Goal: Task Accomplishment & Management: Manage account settings

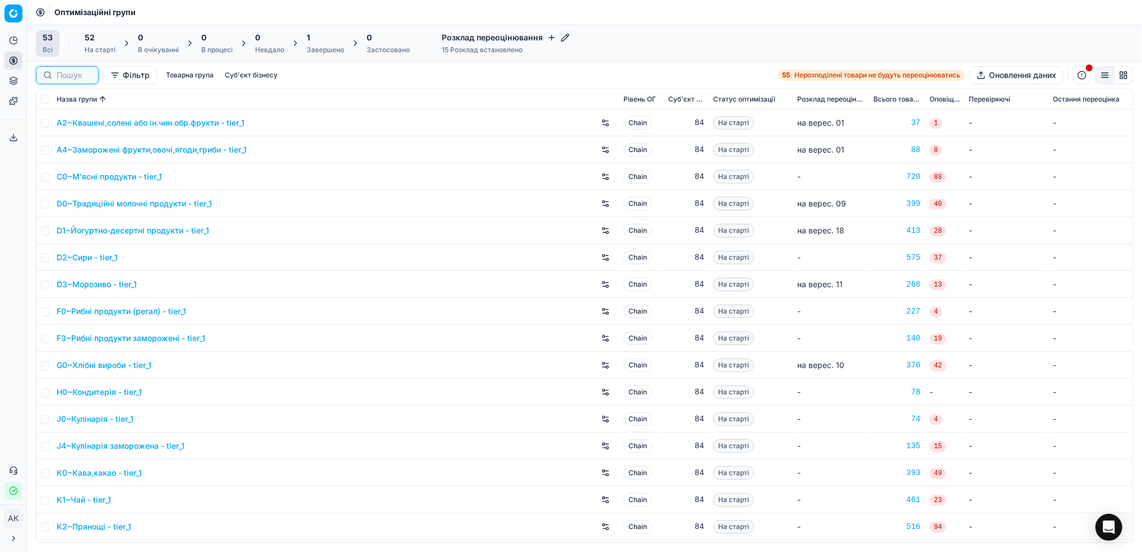
drag, startPoint x: 70, startPoint y: 77, endPoint x: 160, endPoint y: 62, distance: 91.1
click at [70, 77] on input at bounding box center [74, 75] width 35 height 11
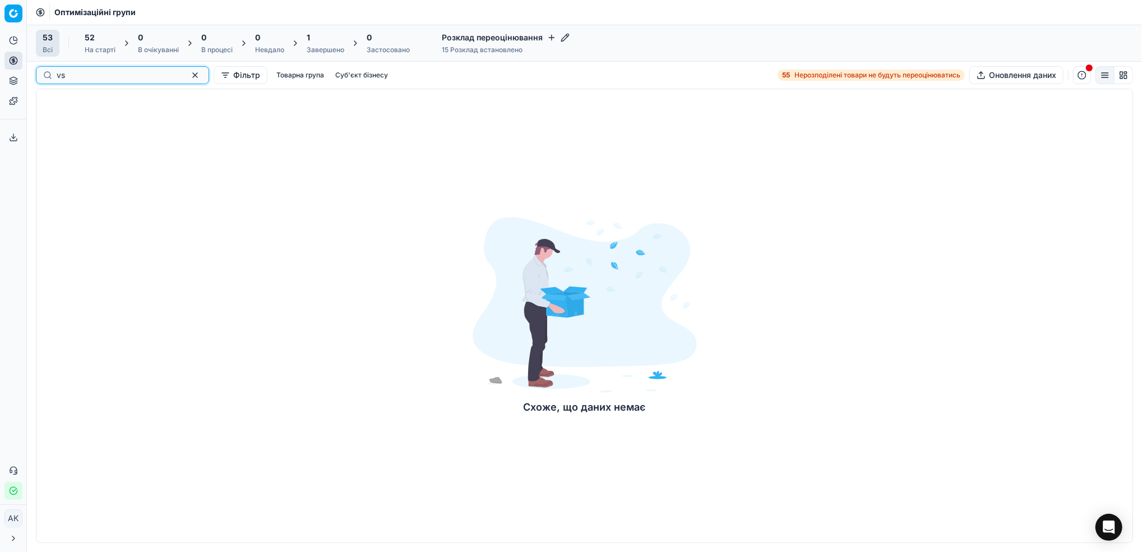
type input "v"
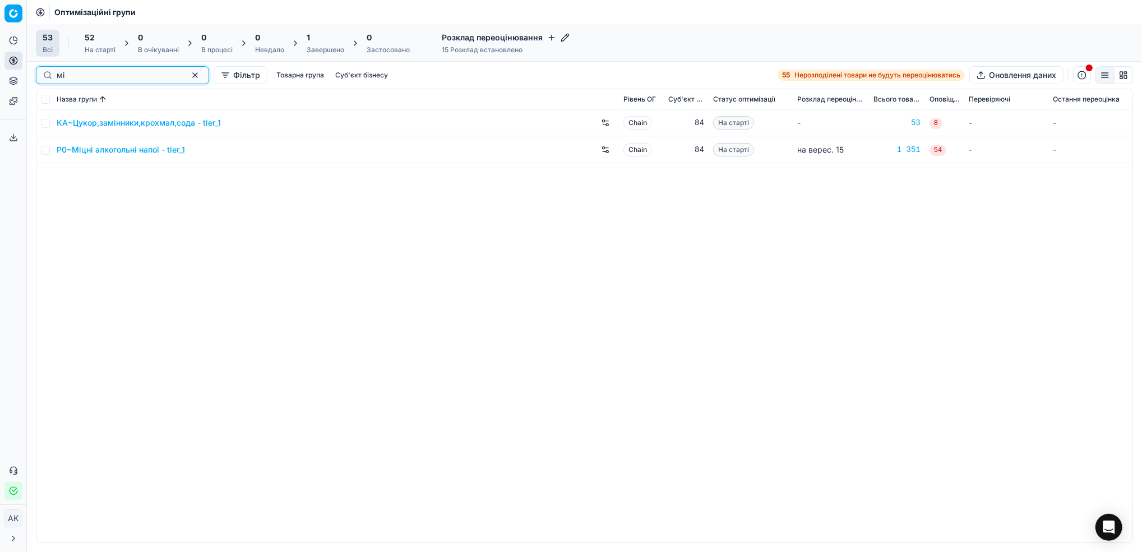
type input "мі"
click at [40, 149] on td at bounding box center [44, 149] width 16 height 27
click at [45, 151] on input "checkbox" at bounding box center [45, 150] width 9 height 9
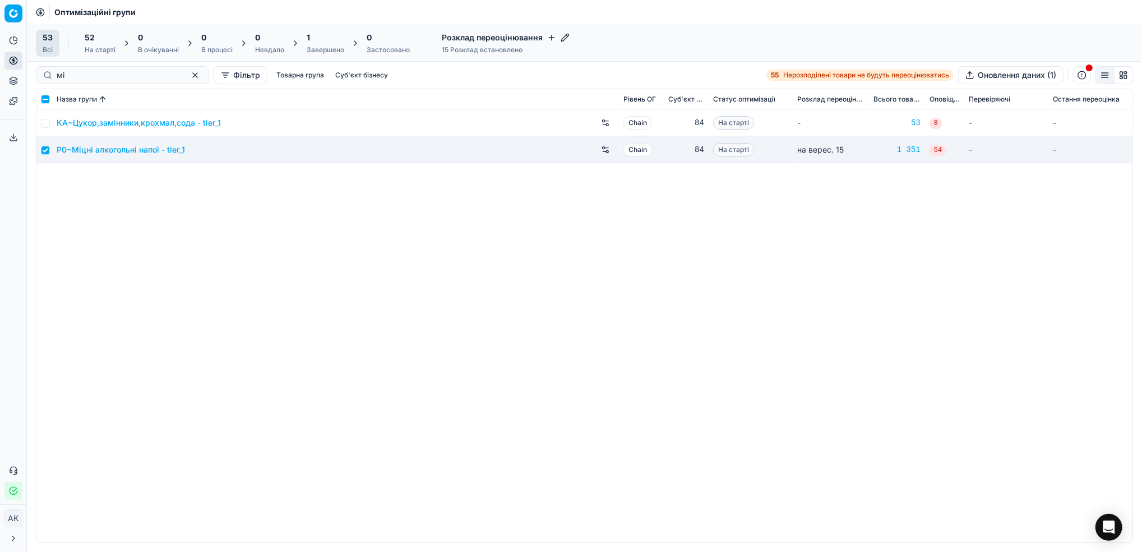
click at [105, 49] on div "На старті" at bounding box center [100, 49] width 31 height 9
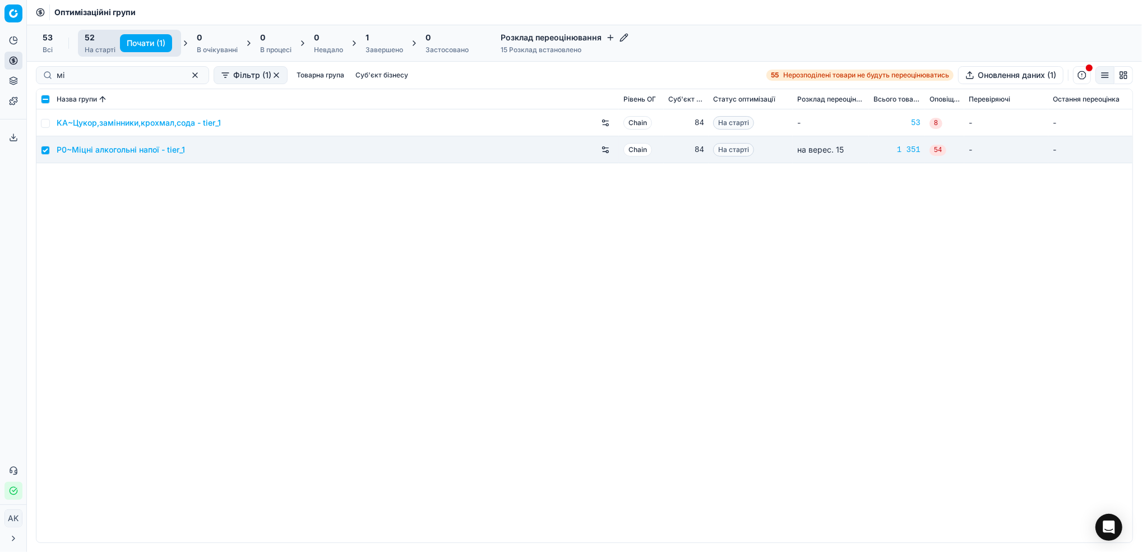
click at [140, 41] on button "Почати (1)" at bounding box center [146, 43] width 52 height 18
checkbox input "false"
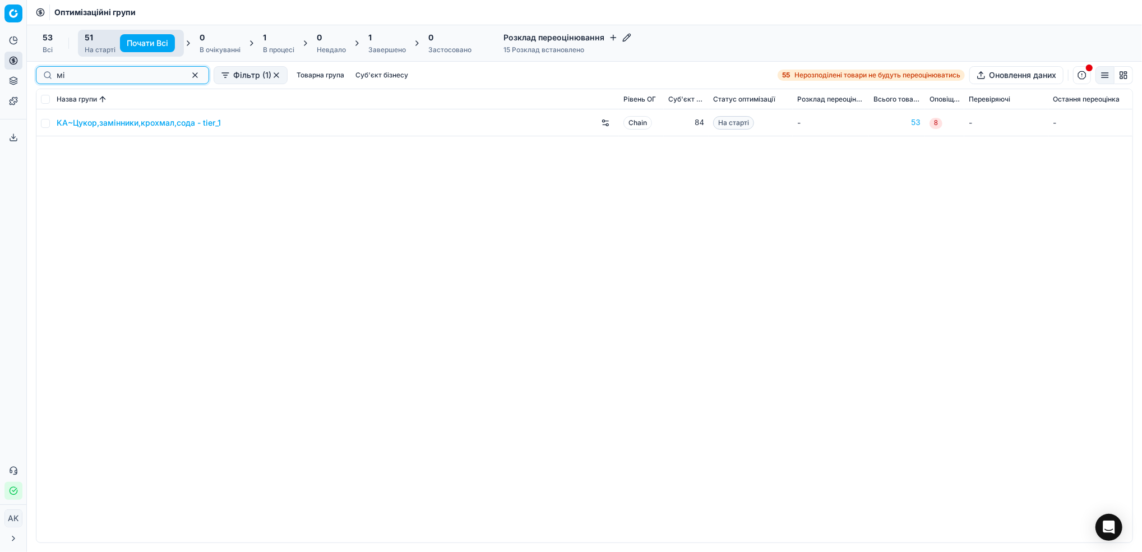
click at [188, 77] on button "button" at bounding box center [194, 74] width 13 height 13
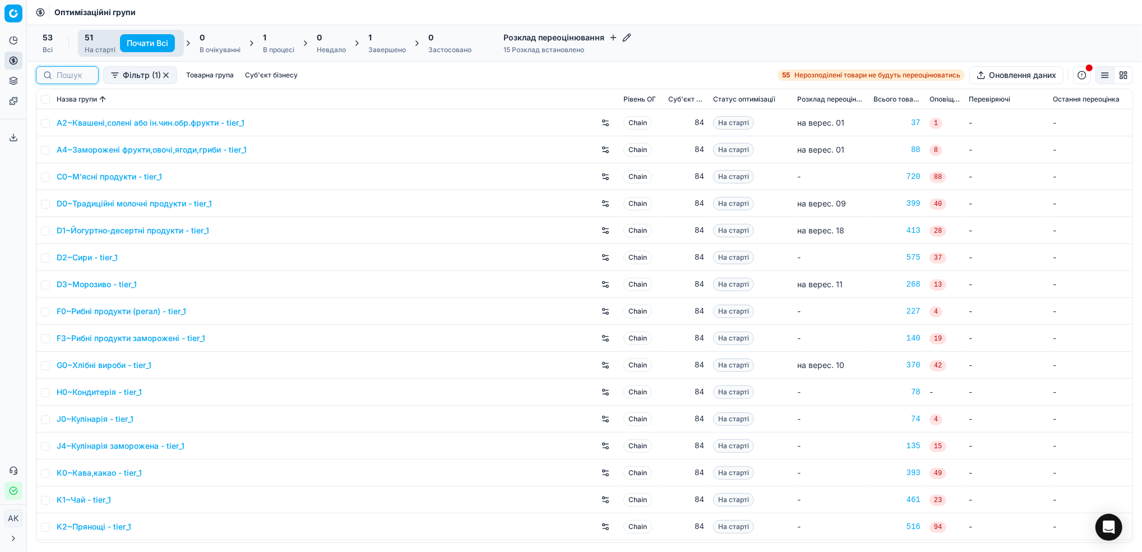
click at [59, 72] on input at bounding box center [74, 75] width 35 height 11
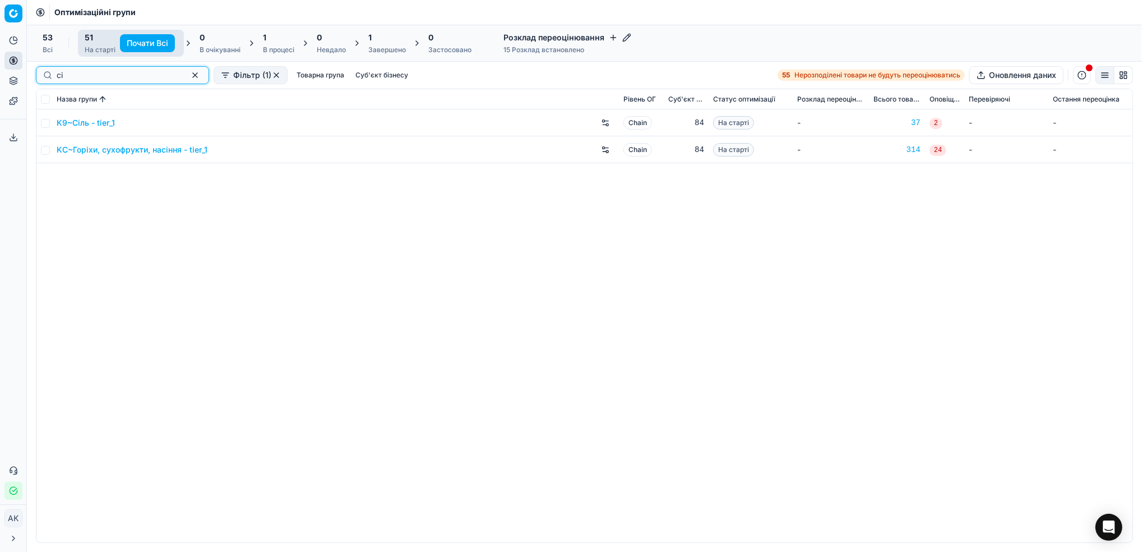
type input "сі"
click at [44, 126] on input "checkbox" at bounding box center [45, 123] width 9 height 9
checkbox input "true"
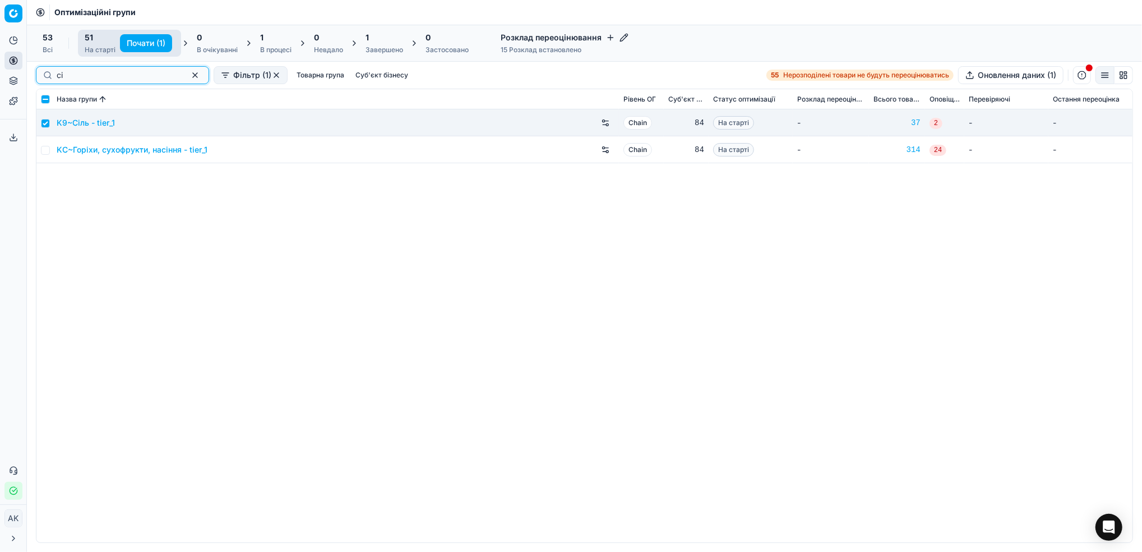
click at [188, 75] on button "button" at bounding box center [194, 74] width 13 height 13
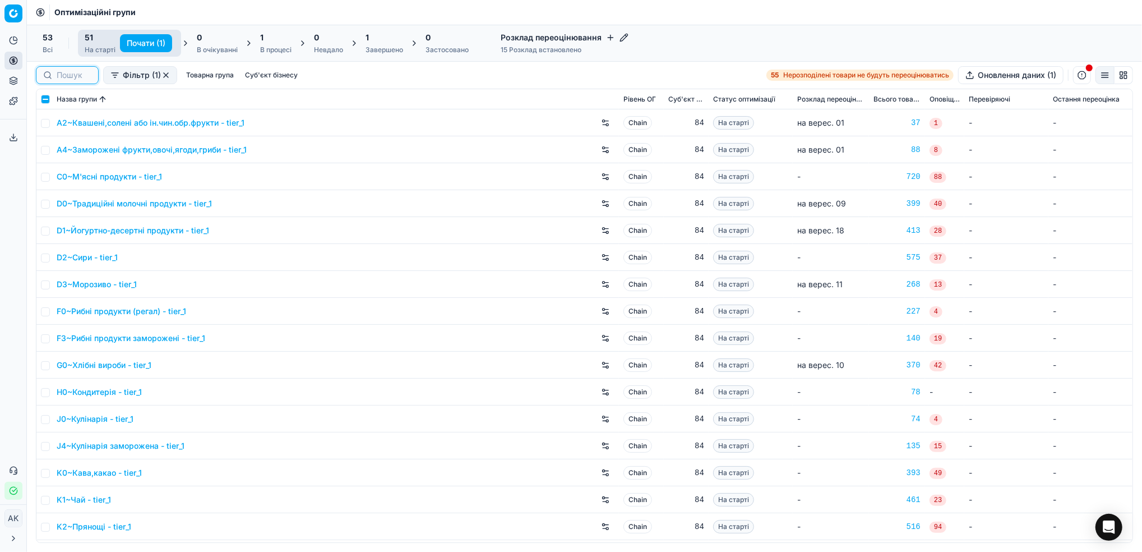
click at [63, 77] on input at bounding box center [74, 75] width 35 height 11
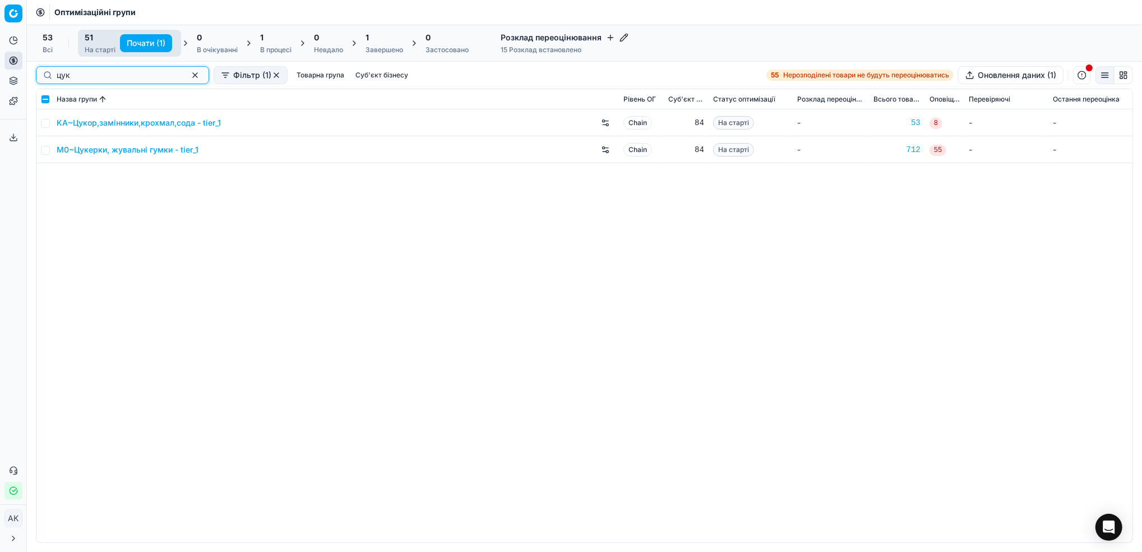
type input "цук"
click at [47, 124] on input "checkbox" at bounding box center [45, 123] width 9 height 9
checkbox input "true"
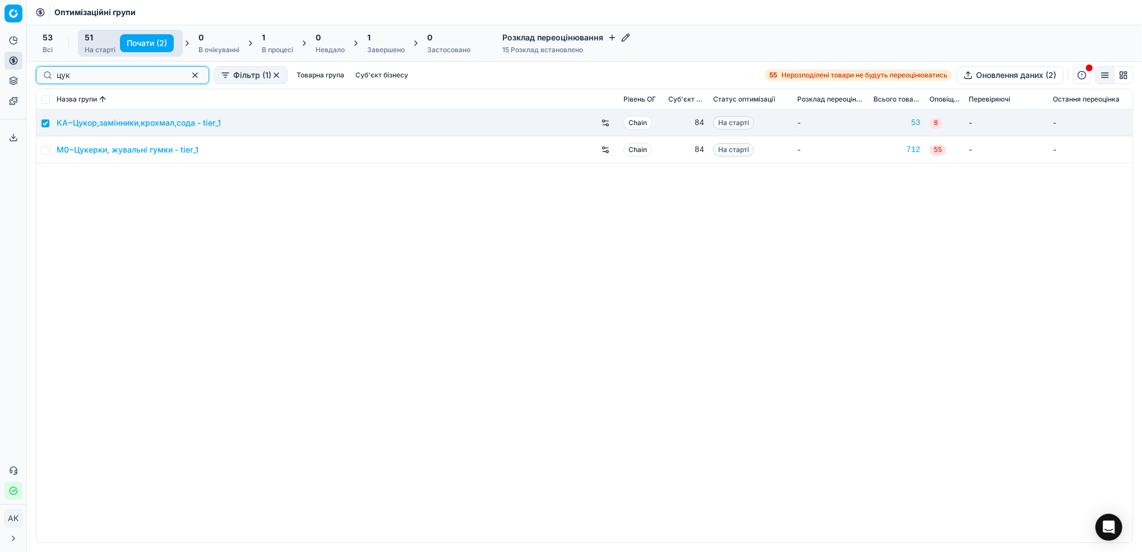
click at [188, 78] on button "button" at bounding box center [194, 74] width 13 height 13
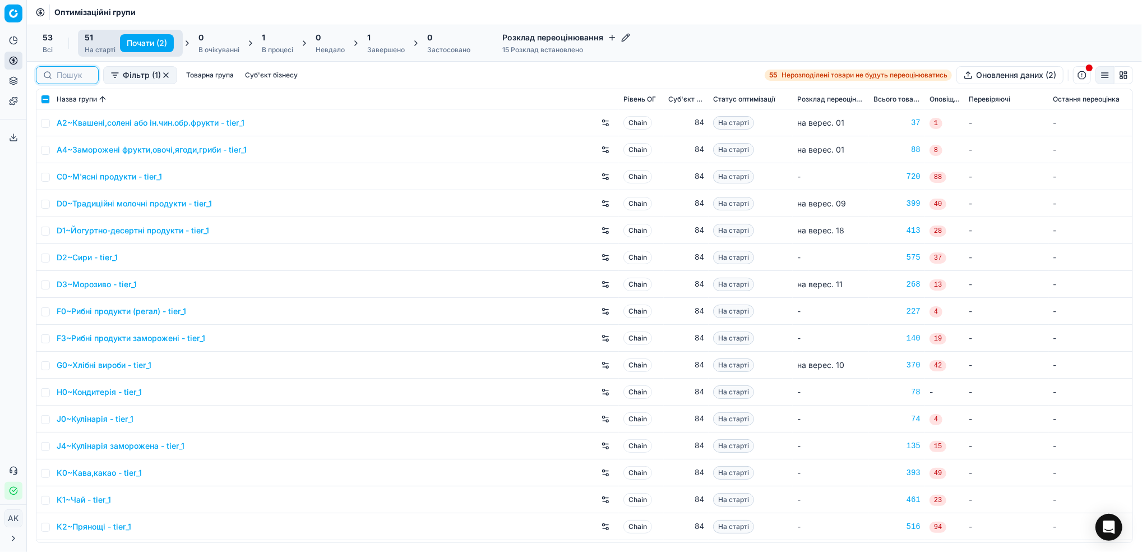
click at [75, 77] on input at bounding box center [74, 75] width 35 height 11
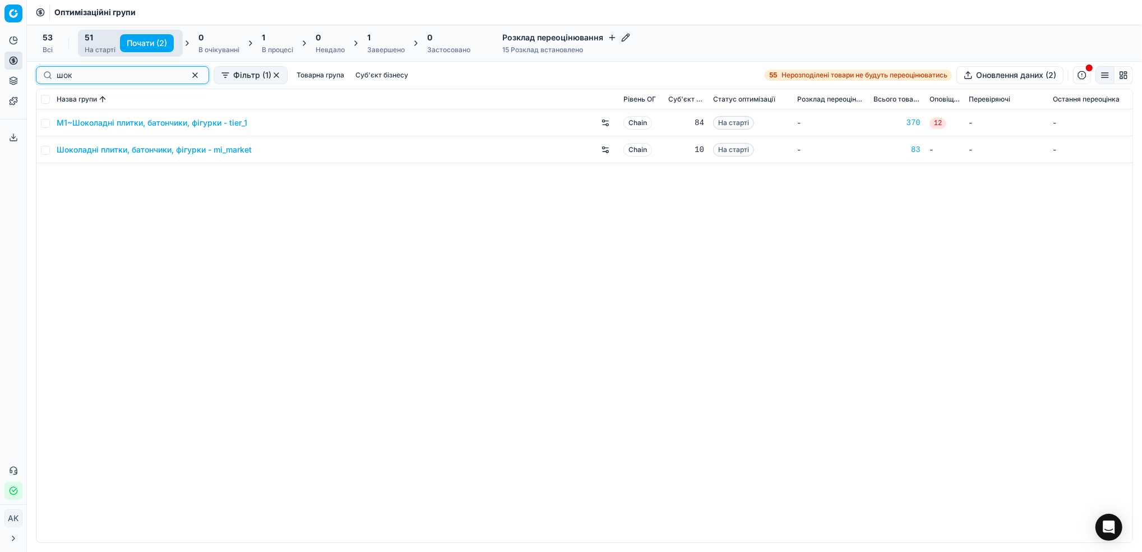
type input "шок"
click at [45, 124] on input "checkbox" at bounding box center [45, 123] width 9 height 9
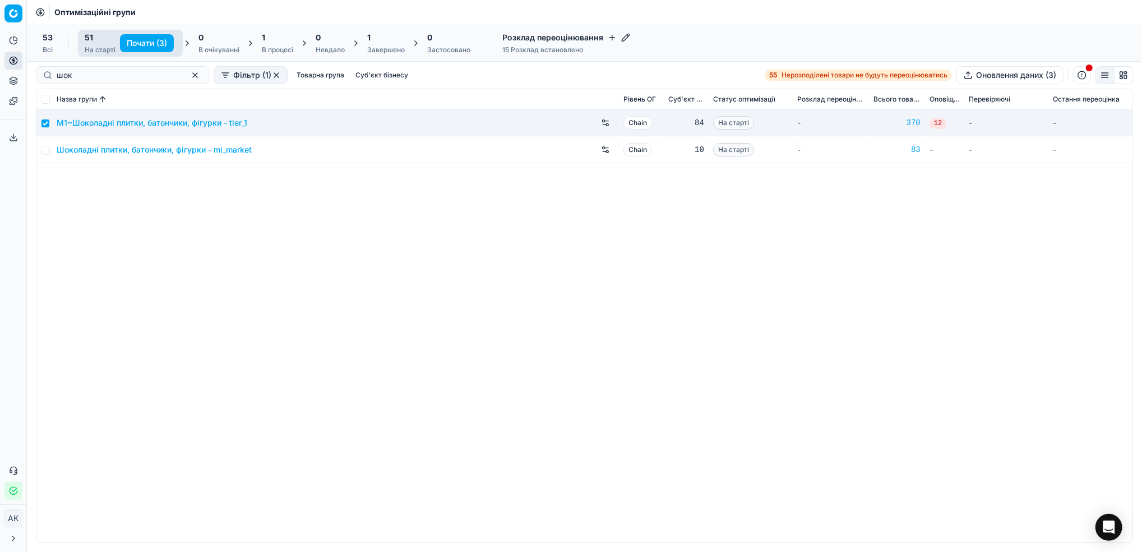
click at [145, 45] on button "Почати (3)" at bounding box center [147, 43] width 54 height 18
checkbox input "false"
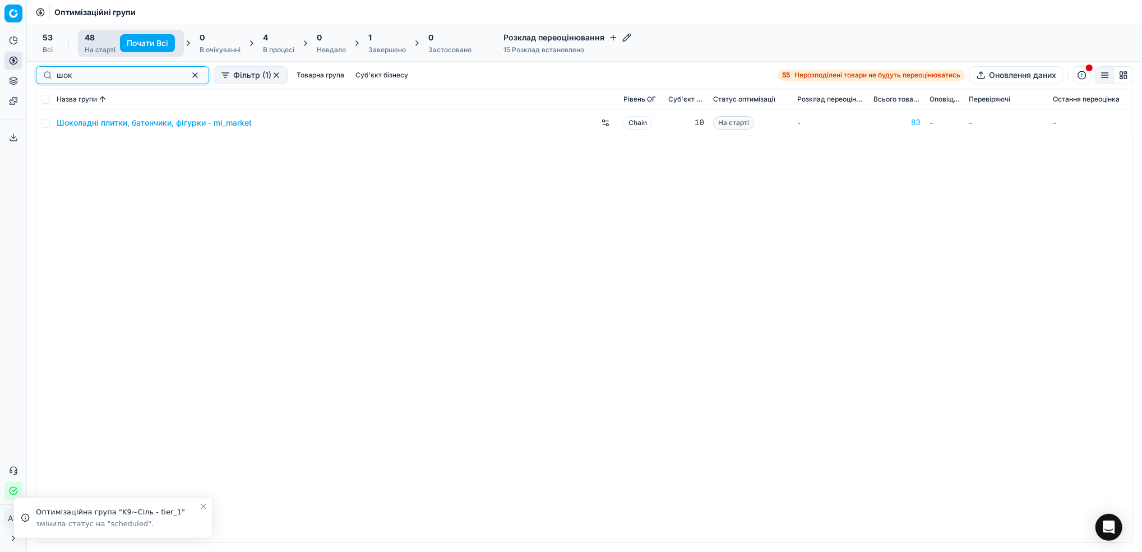
click at [188, 78] on button "button" at bounding box center [194, 74] width 13 height 13
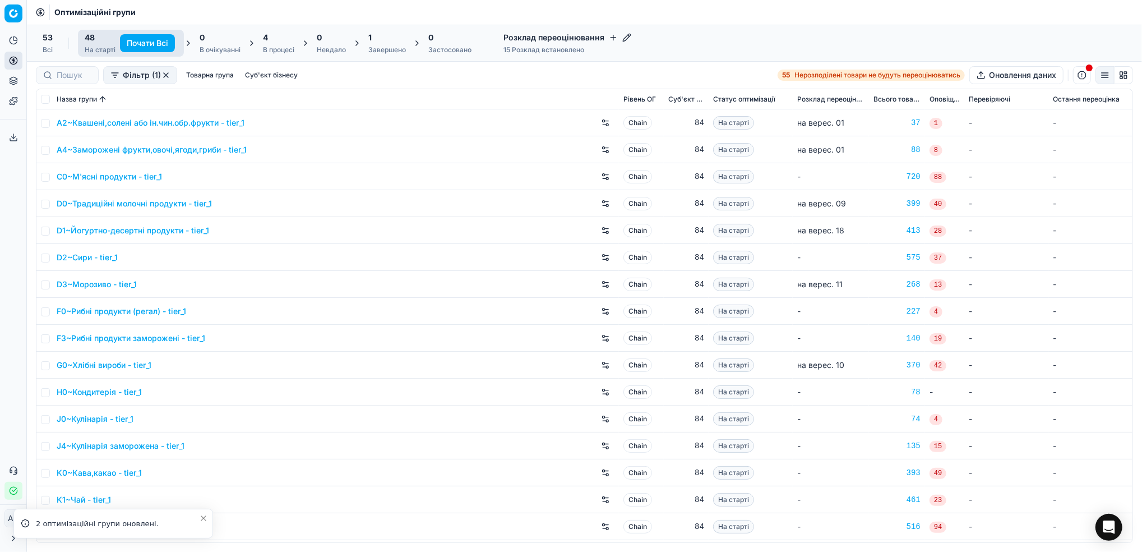
click at [386, 53] on div "Завершено" at bounding box center [387, 49] width 38 height 9
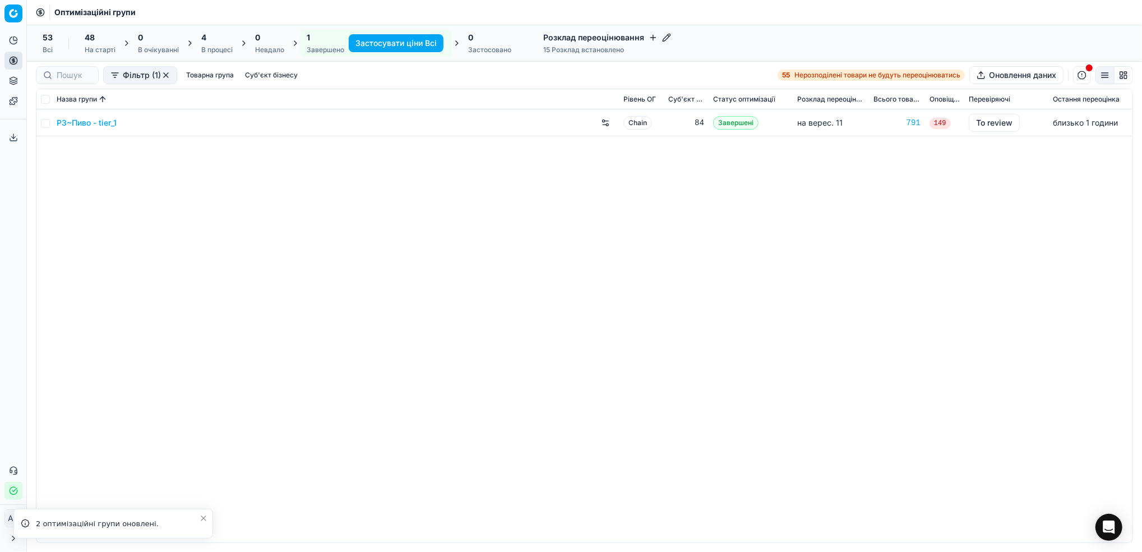
click at [61, 125] on link "P3~Пиво - tier_1" at bounding box center [87, 122] width 60 height 11
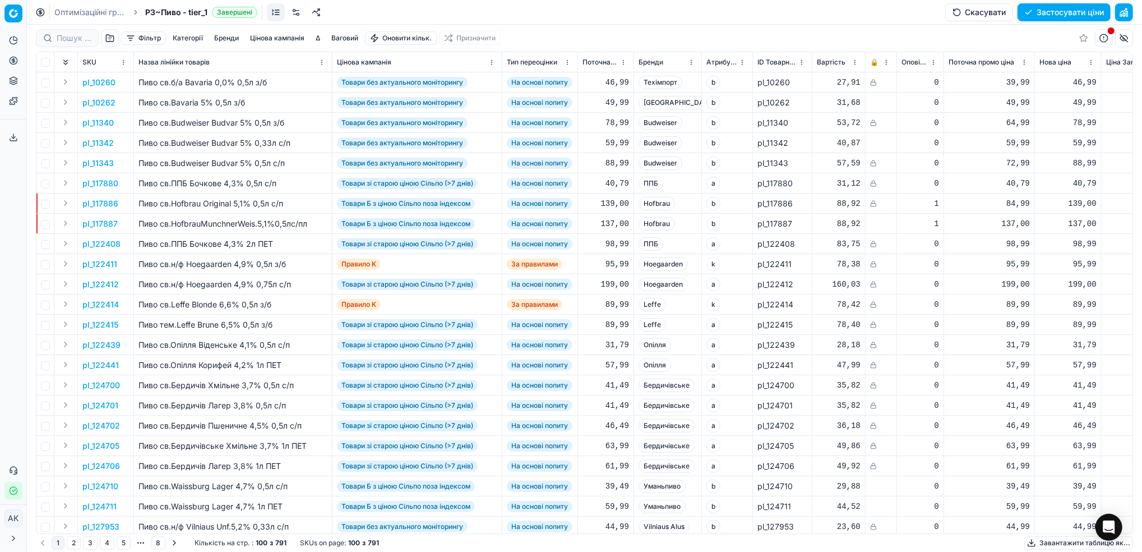
click at [958, 15] on button "Скасувати" at bounding box center [979, 12] width 68 height 18
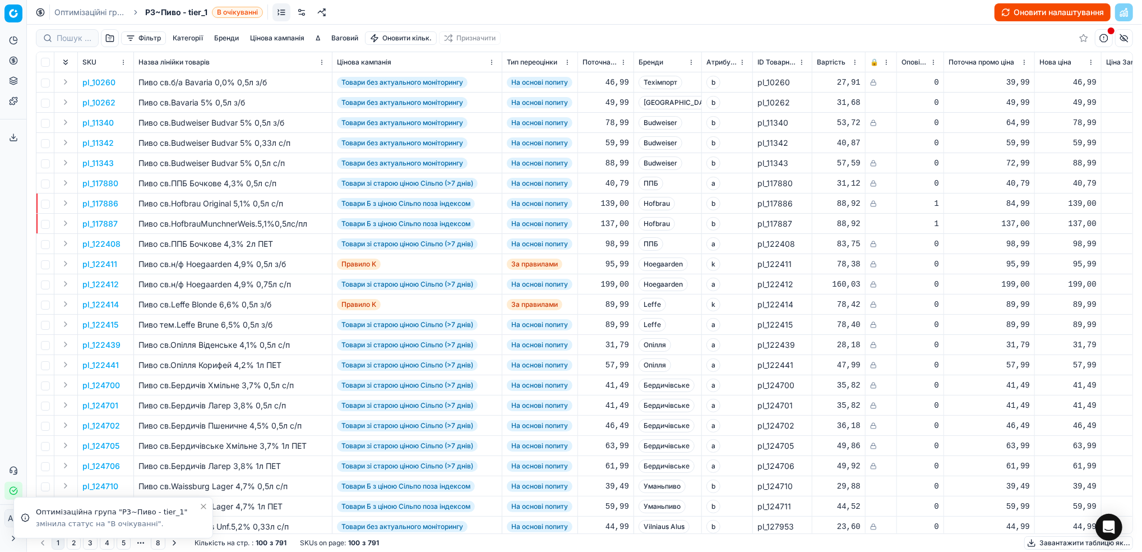
click at [1018, 11] on button "Оновити налаштування" at bounding box center [1053, 12] width 116 height 18
click at [68, 11] on link "Оптимізаційні групи" at bounding box center [90, 12] width 72 height 11
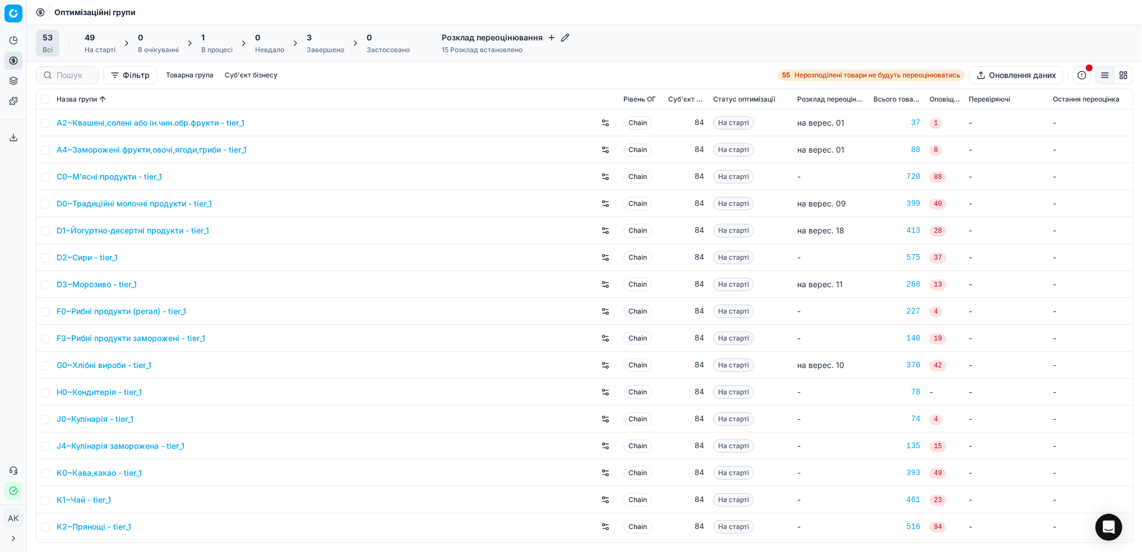
click at [332, 48] on div "Завершено" at bounding box center [326, 49] width 38 height 9
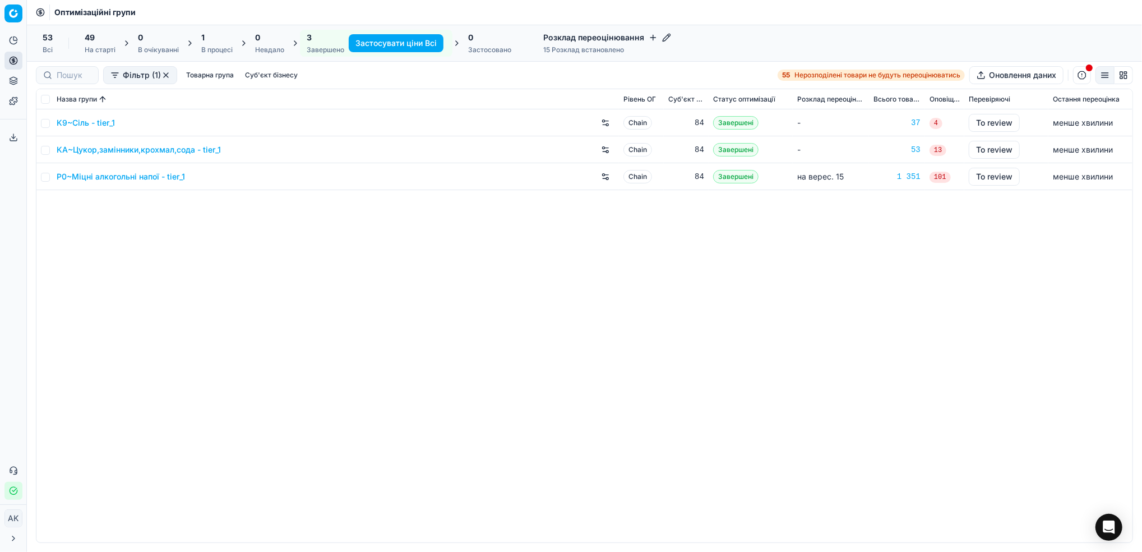
click at [211, 45] on div "В процесі" at bounding box center [216, 49] width 31 height 9
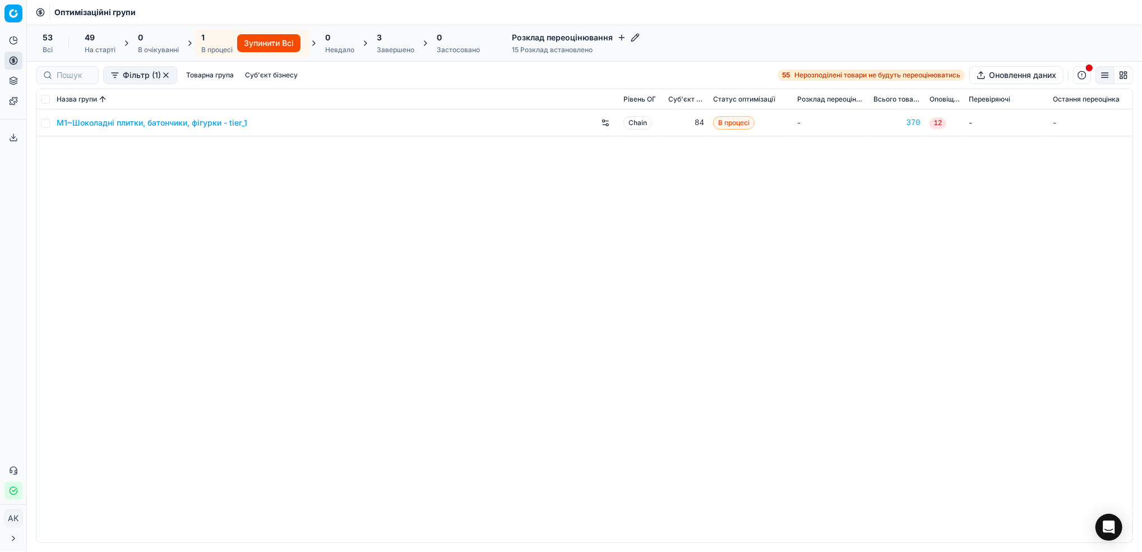
click at [391, 52] on div "Завершено" at bounding box center [396, 49] width 38 height 9
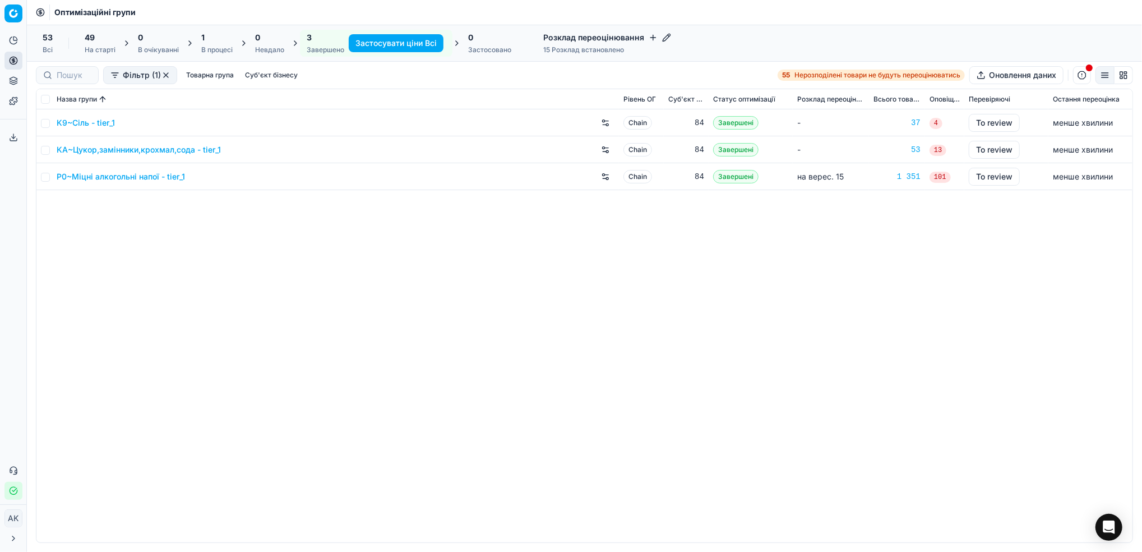
click at [93, 46] on div "На старті" at bounding box center [100, 49] width 31 height 9
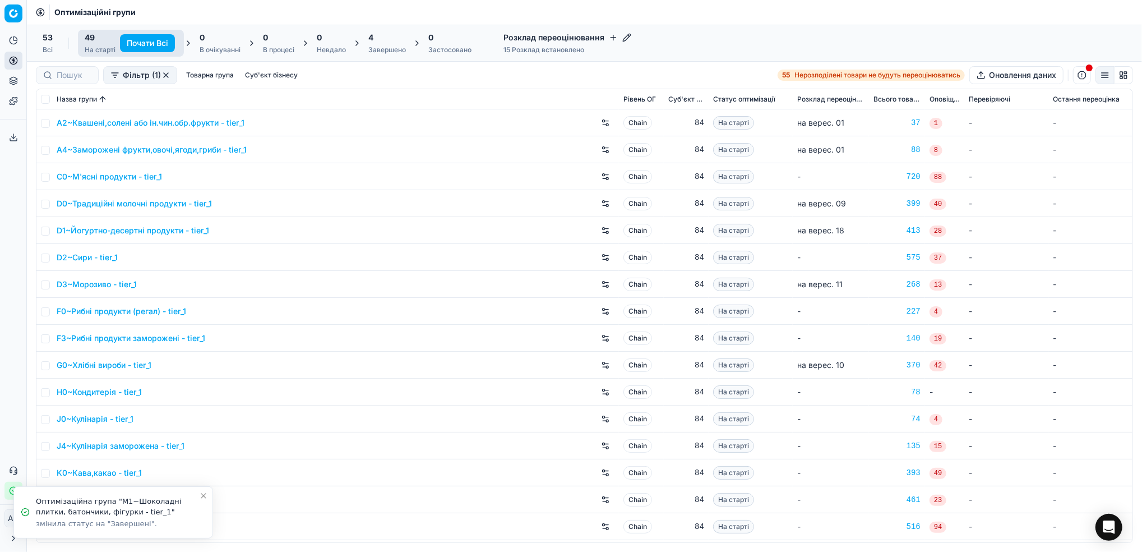
click at [204, 495] on icon "Close toast" at bounding box center [203, 495] width 4 height 4
click at [67, 83] on div at bounding box center [67, 75] width 63 height 18
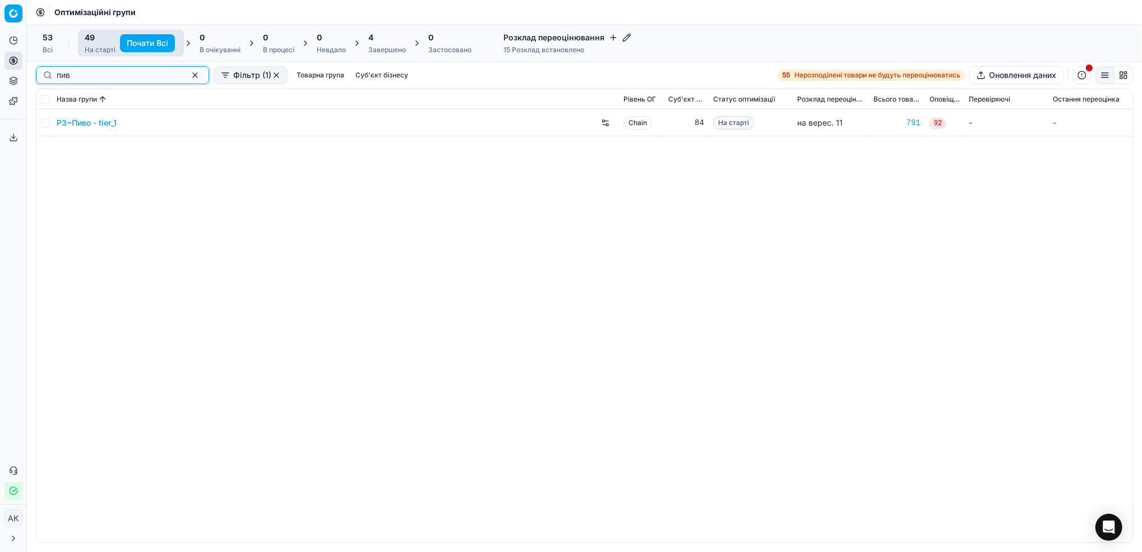
type input "пив"
click at [45, 124] on input "checkbox" at bounding box center [45, 123] width 9 height 9
checkbox input "true"
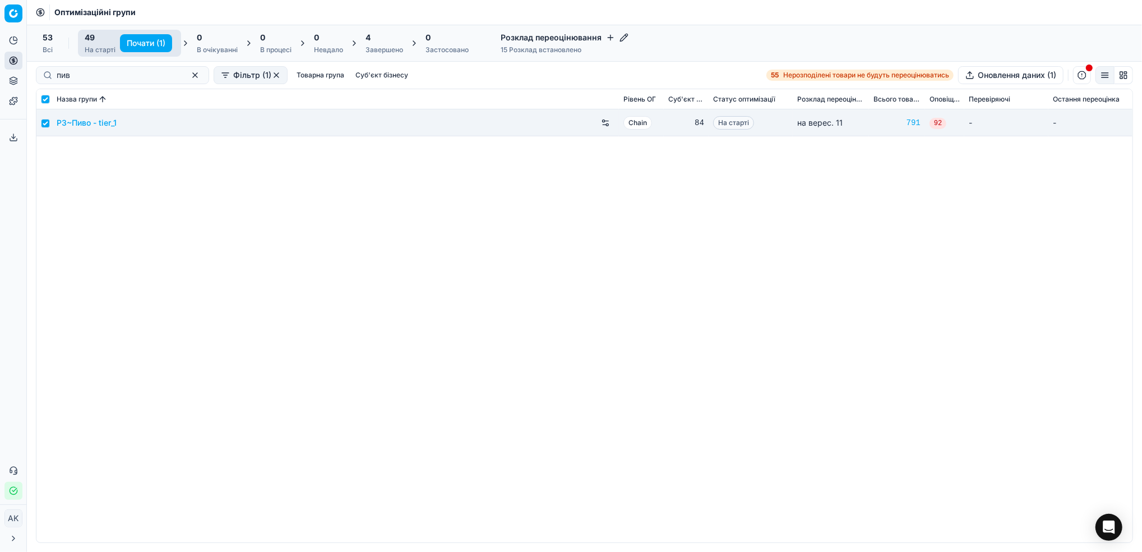
click at [144, 44] on button "Почати (1)" at bounding box center [146, 43] width 52 height 18
checkbox input "false"
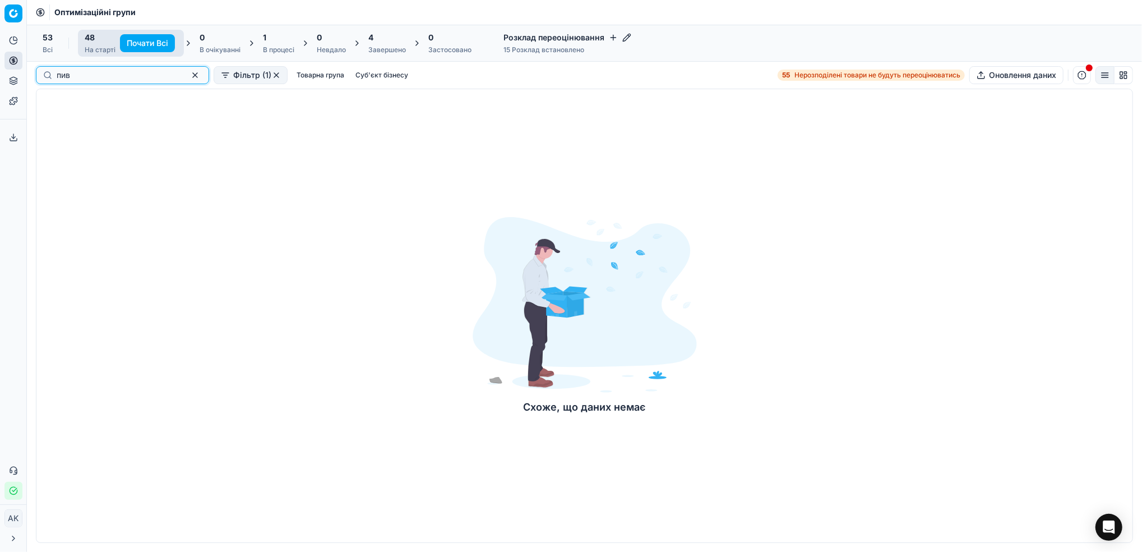
click at [188, 74] on button "button" at bounding box center [194, 74] width 13 height 13
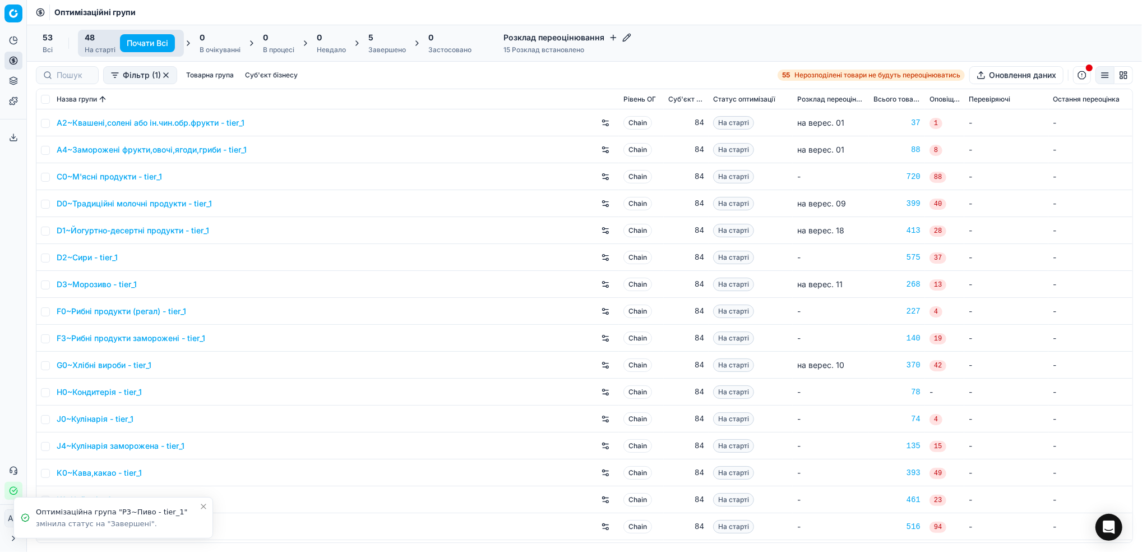
click at [383, 50] on div "Завершено" at bounding box center [387, 49] width 38 height 9
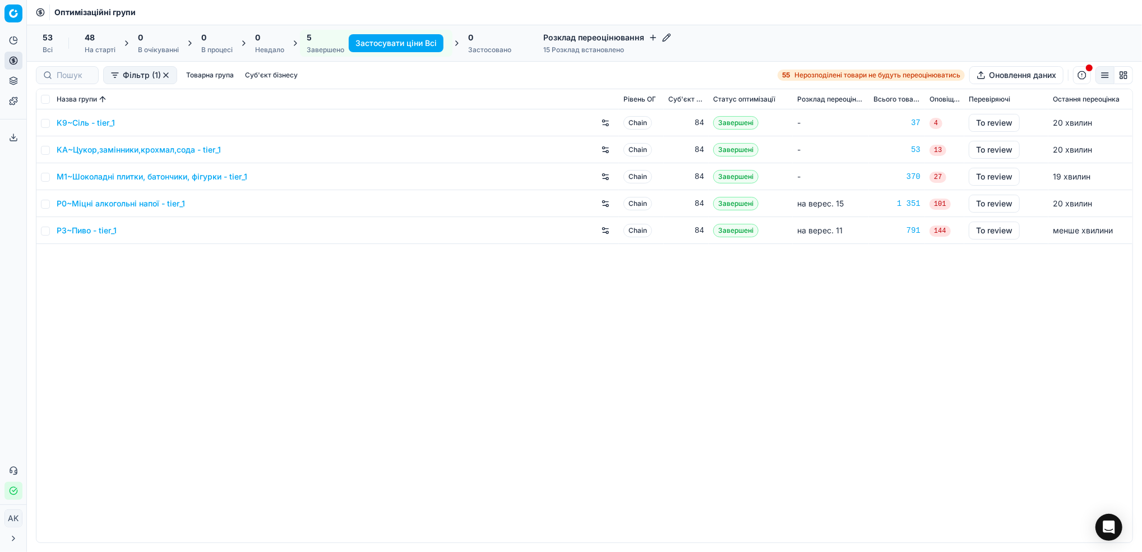
click at [77, 229] on link "P3~Пиво - tier_1" at bounding box center [87, 230] width 60 height 11
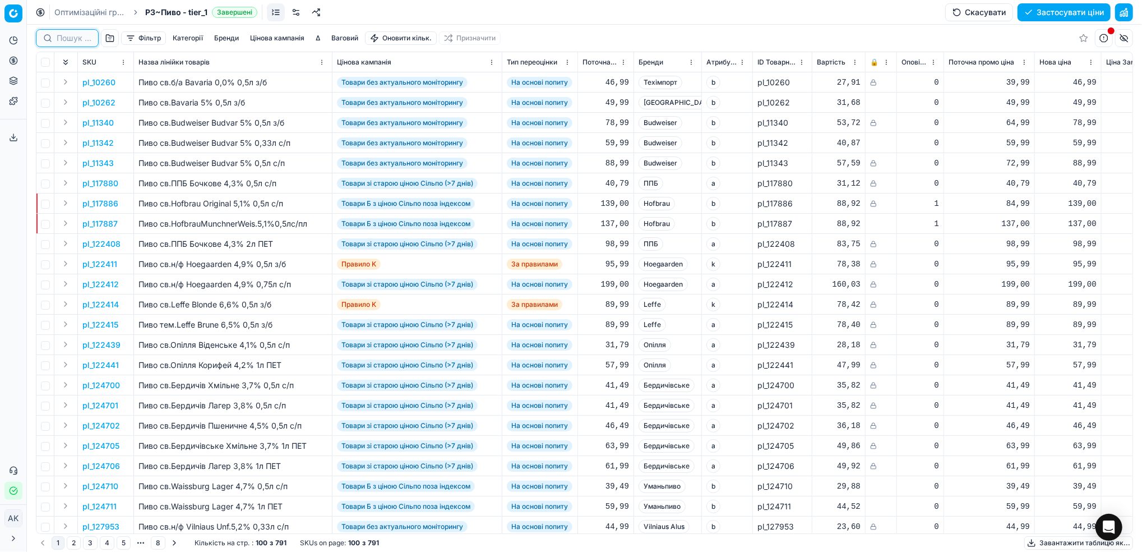
click at [59, 38] on input at bounding box center [74, 38] width 35 height 11
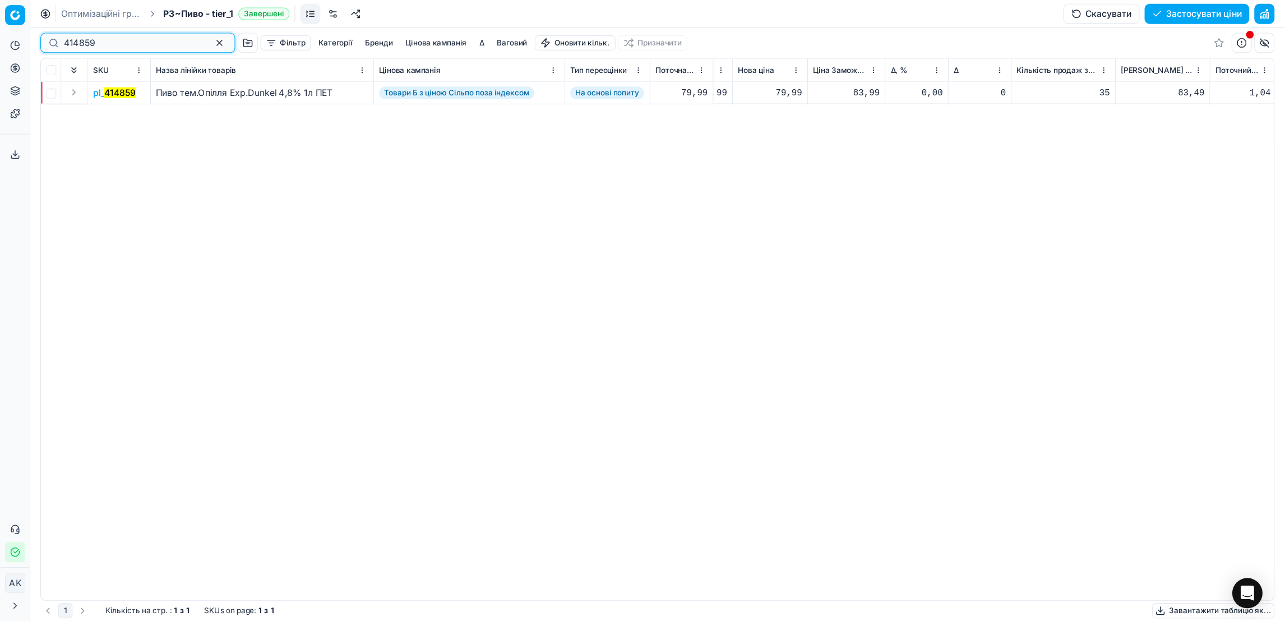
scroll to position [0, 403]
type input "414859"
click at [101, 82] on mark "414859" at bounding box center [107, 82] width 28 height 10
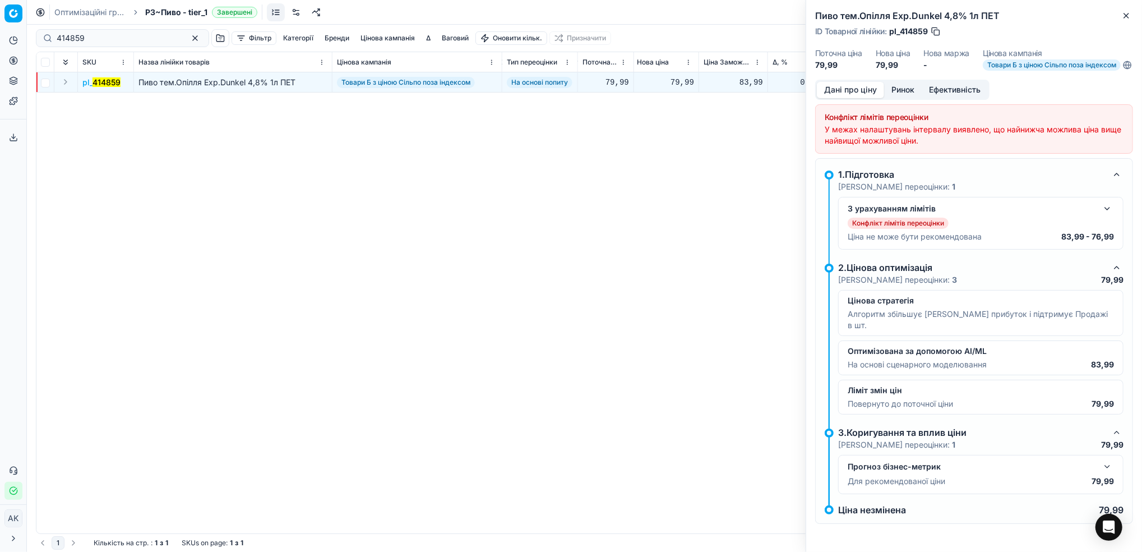
click at [1105, 215] on button "button" at bounding box center [1107, 208] width 13 height 13
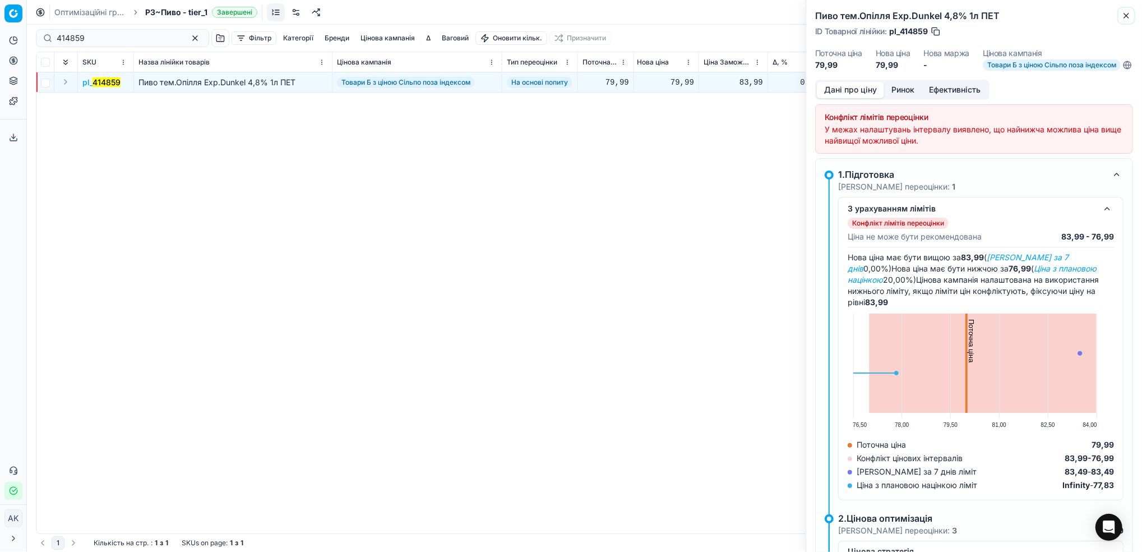
click at [1127, 16] on icon "button" at bounding box center [1126, 15] width 4 height 4
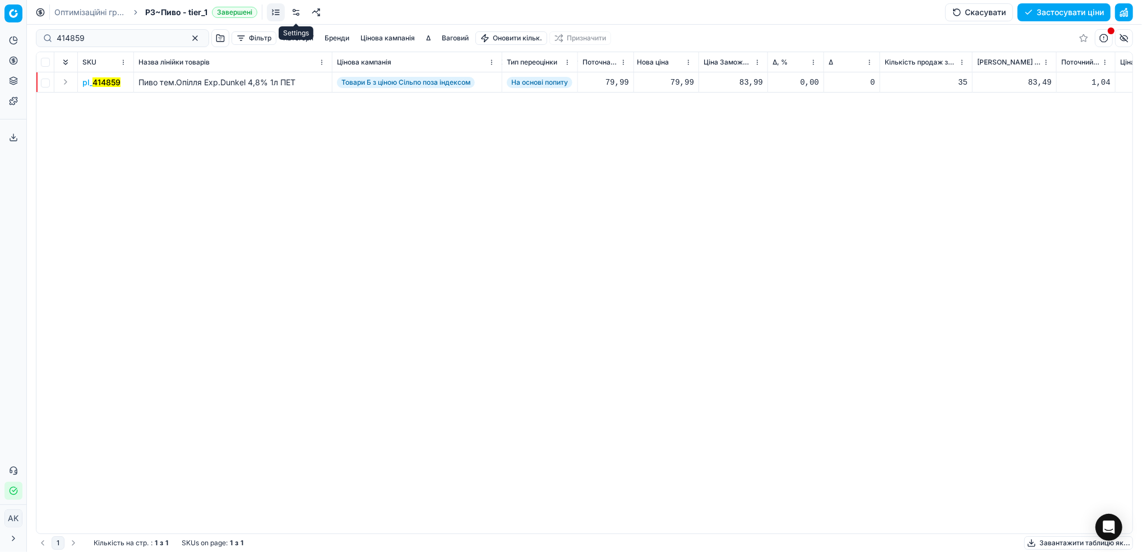
click at [298, 12] on link at bounding box center [296, 12] width 18 height 18
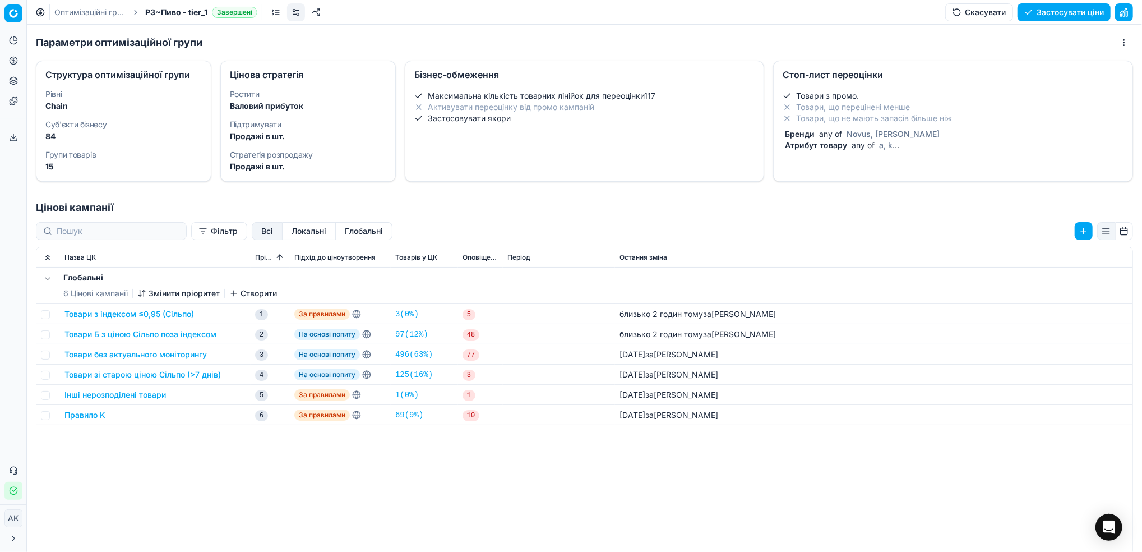
click at [849, 143] on span "any of" at bounding box center [862, 145] width 27 height 10
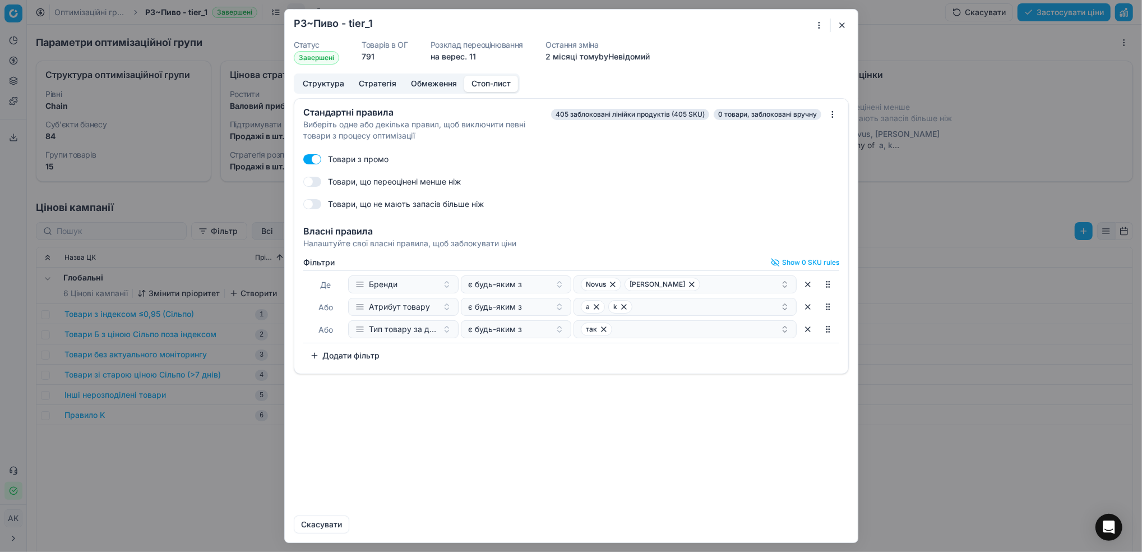
click at [842, 26] on button "button" at bounding box center [841, 25] width 13 height 13
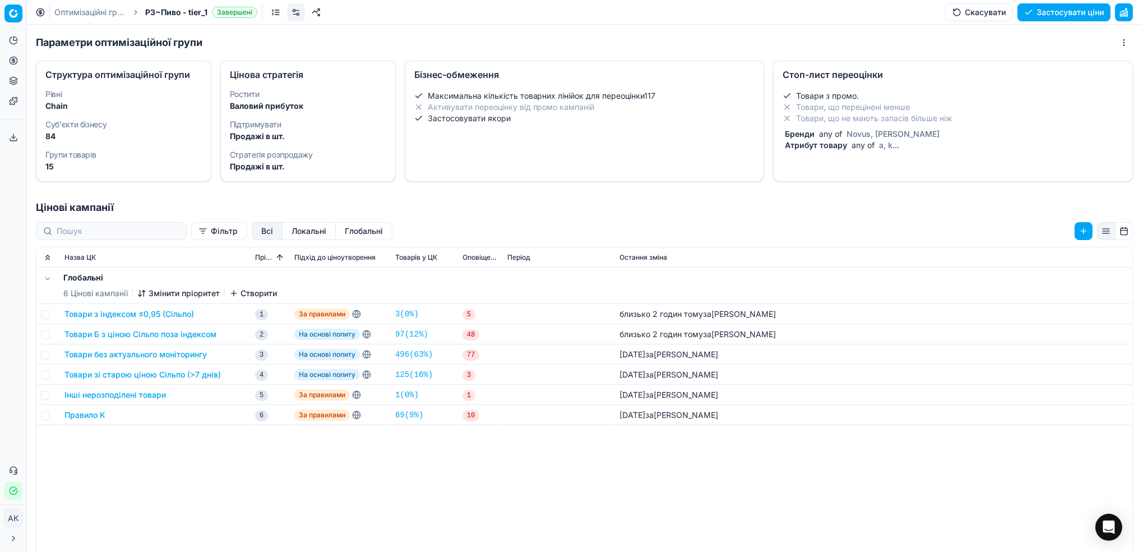
click at [72, 8] on link "Оптимізаційні групи" at bounding box center [90, 12] width 72 height 11
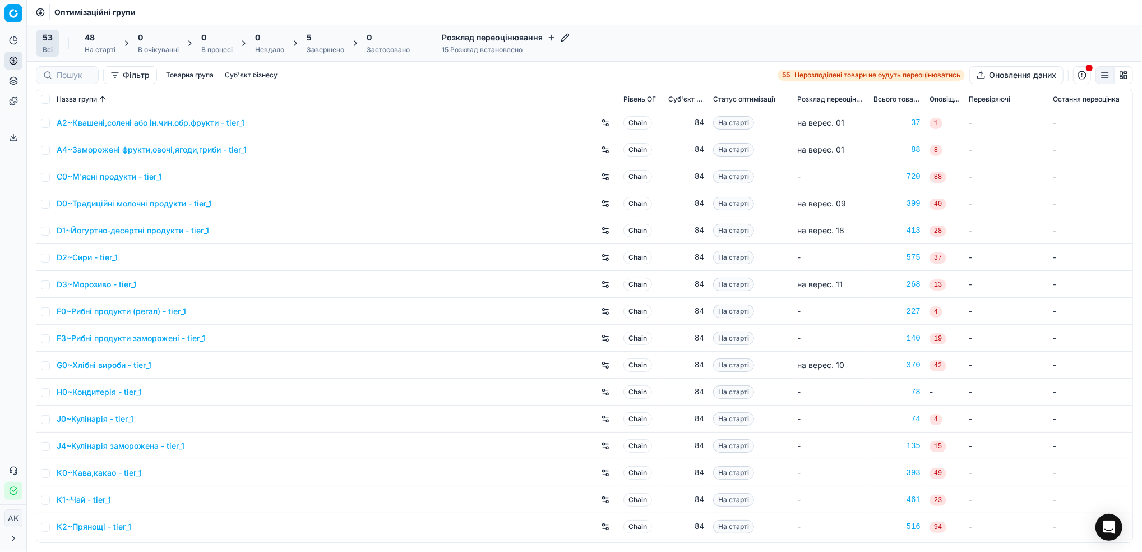
click at [328, 48] on div "Завершено" at bounding box center [326, 49] width 38 height 9
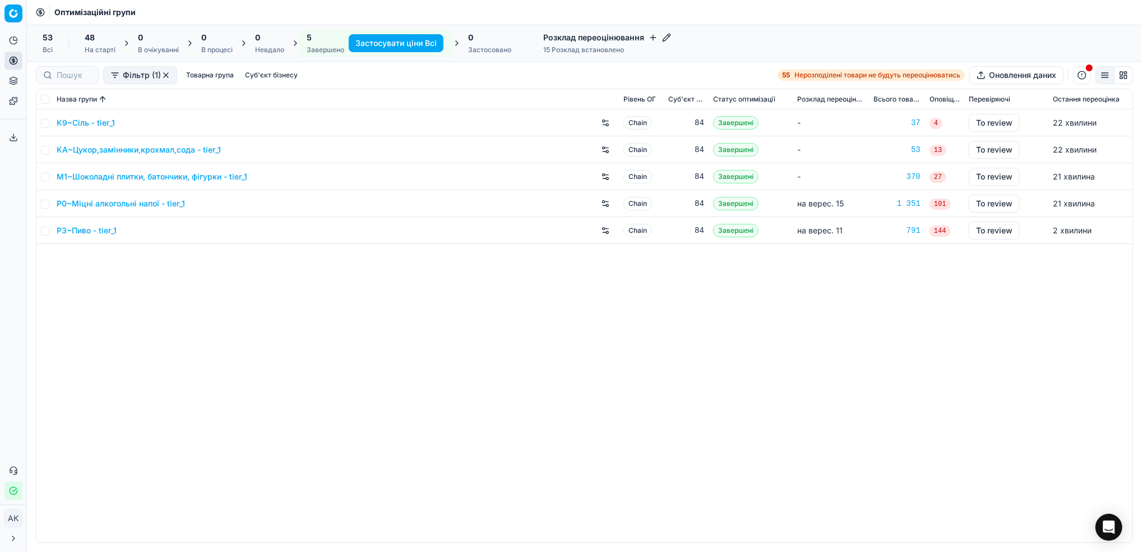
click at [85, 231] on link "P3~Пиво - tier_1" at bounding box center [87, 230] width 60 height 11
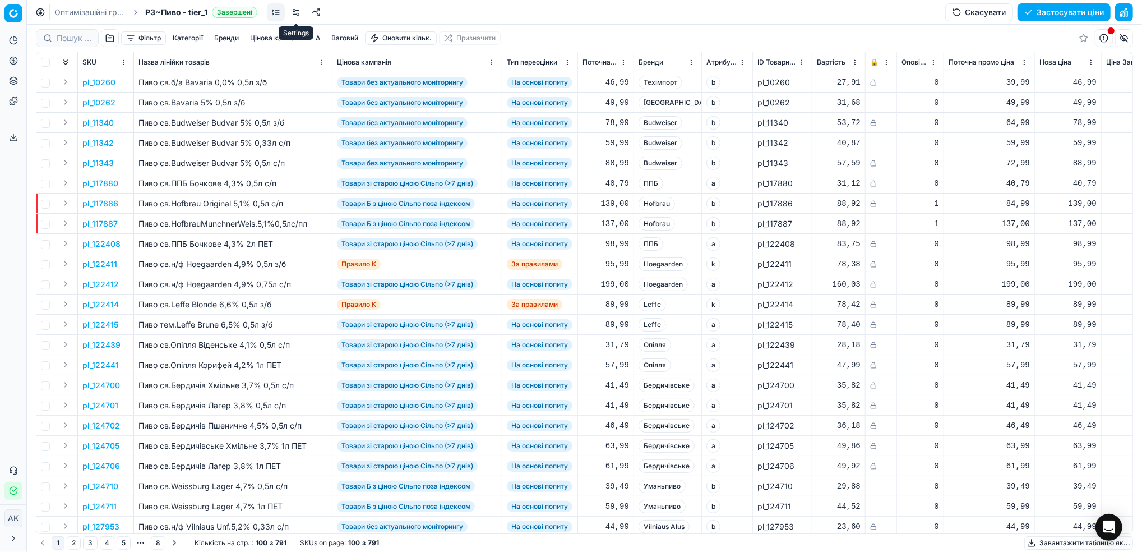
click at [297, 12] on link at bounding box center [296, 12] width 18 height 18
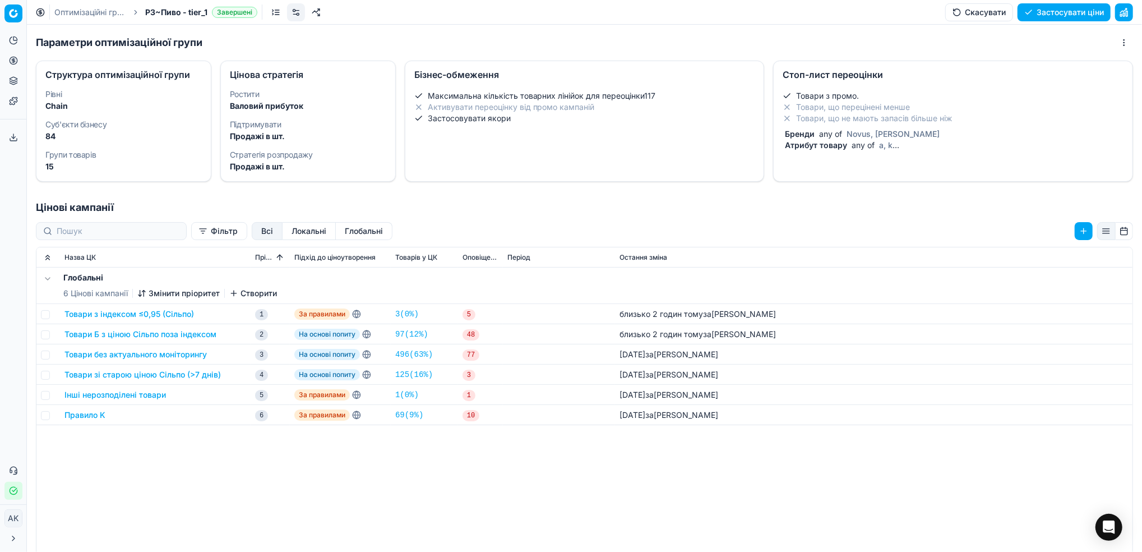
click at [885, 93] on li "Товари з промо." at bounding box center [953, 95] width 341 height 11
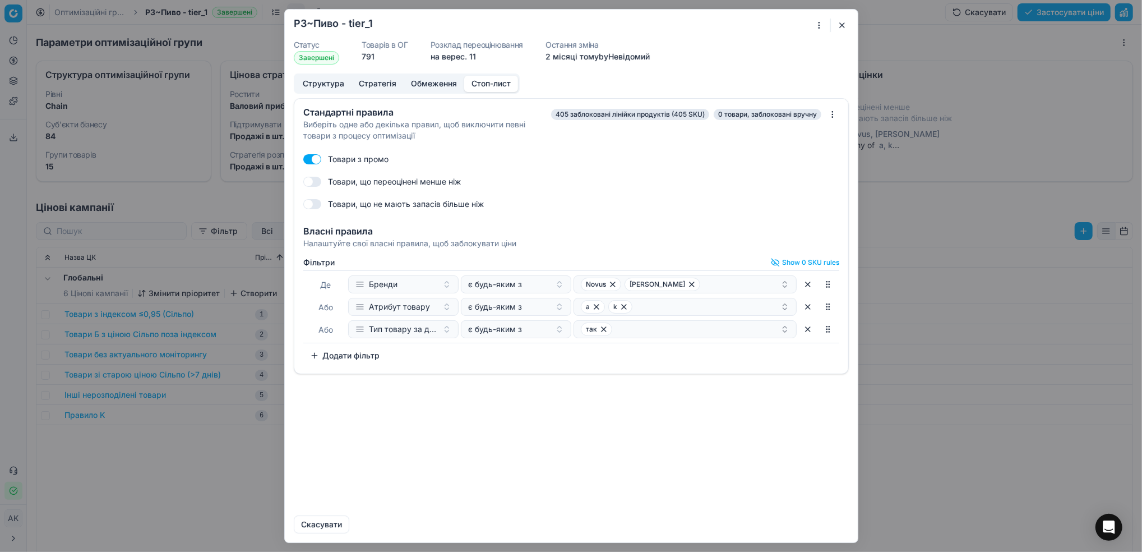
click at [837, 29] on button "button" at bounding box center [841, 25] width 13 height 13
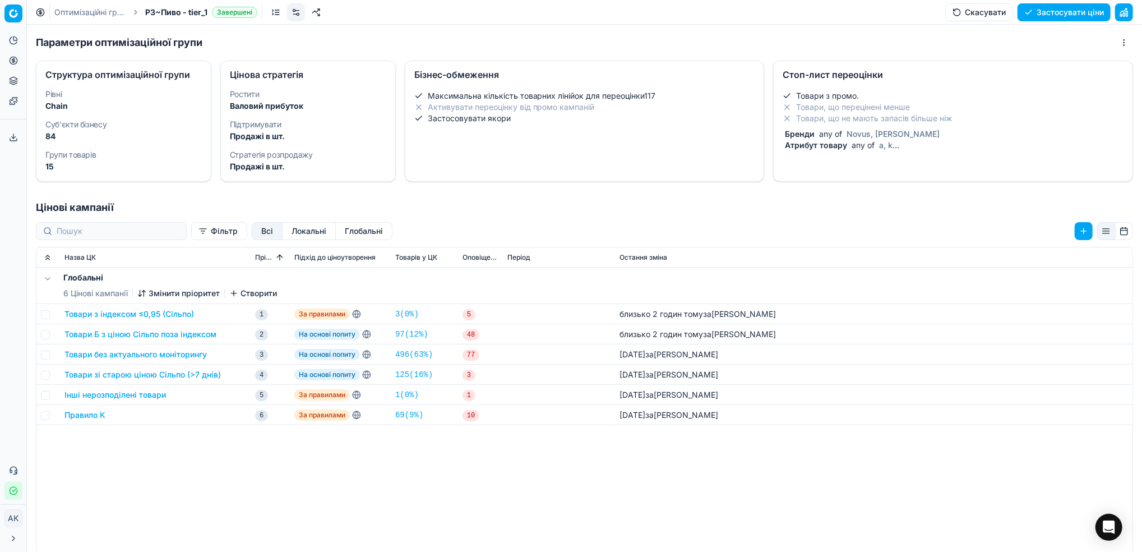
click at [581, 117] on li "Застосовувати якори" at bounding box center [584, 118] width 341 height 11
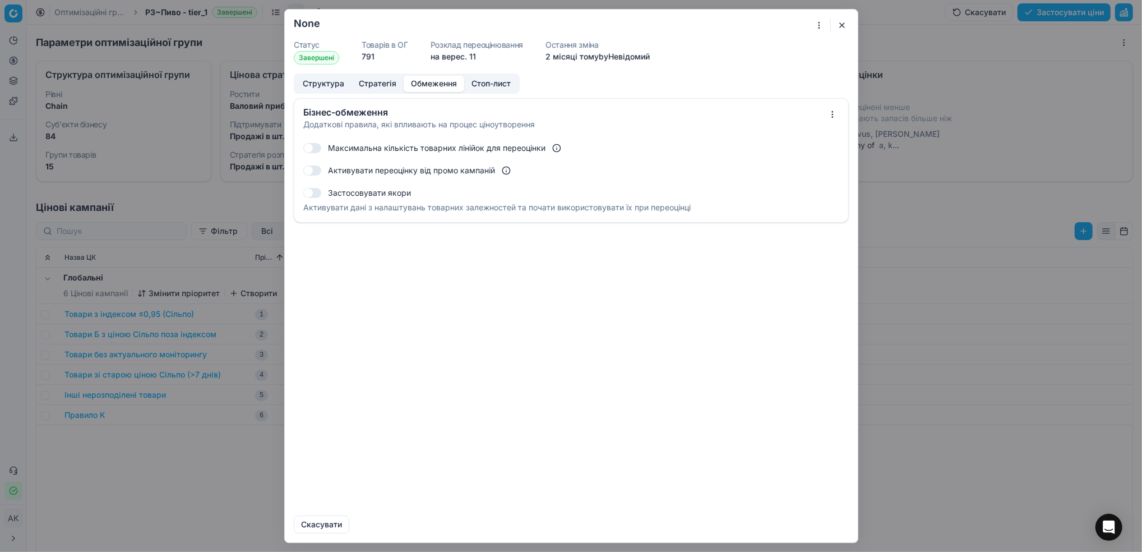
checkbox input "true"
click at [844, 24] on button "button" at bounding box center [841, 25] width 13 height 13
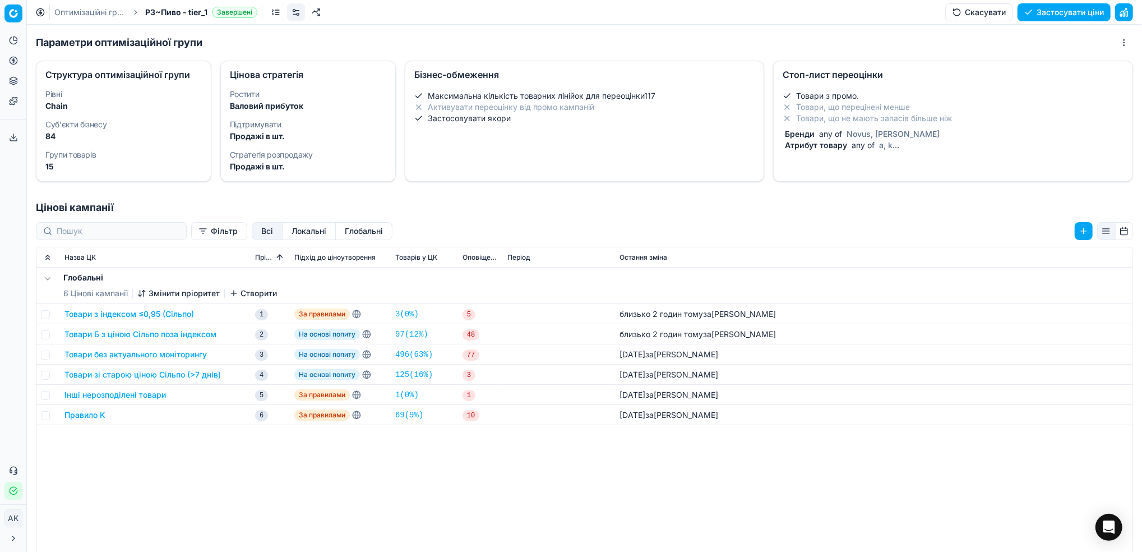
drag, startPoint x: 59, startPoint y: 11, endPoint x: 151, endPoint y: 36, distance: 95.3
click at [59, 11] on link "Оптимізаційні групи" at bounding box center [90, 12] width 72 height 11
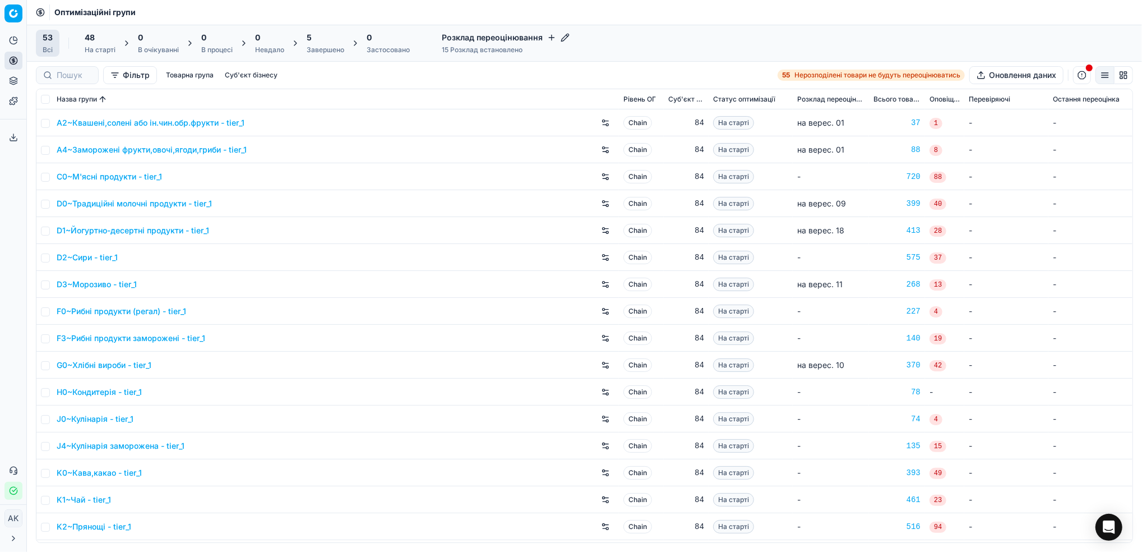
click at [327, 45] on div "Завершено" at bounding box center [326, 49] width 38 height 9
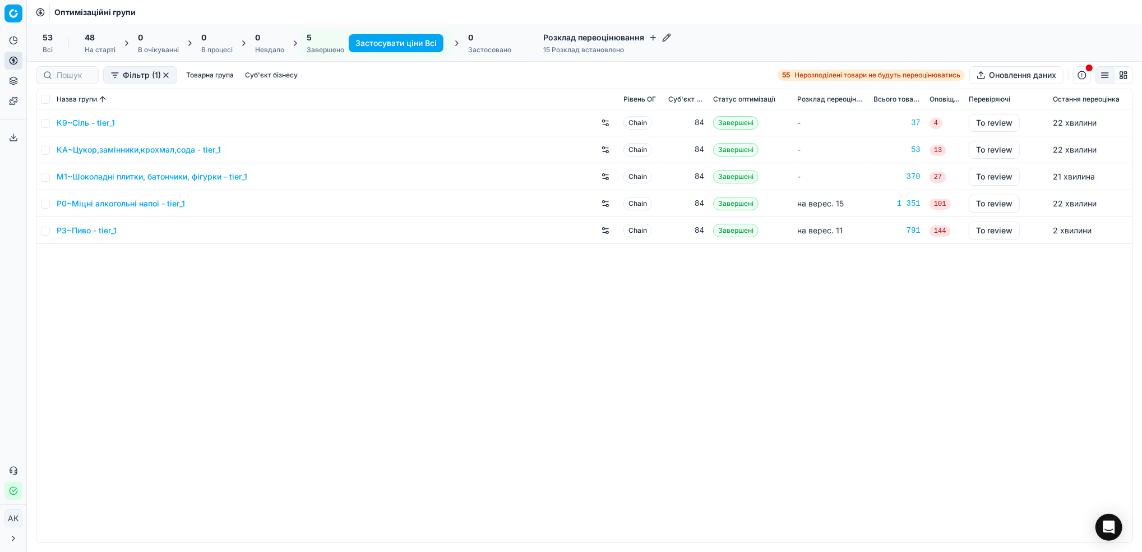
click at [76, 231] on link "P3~Пиво - tier_1" at bounding box center [87, 230] width 60 height 11
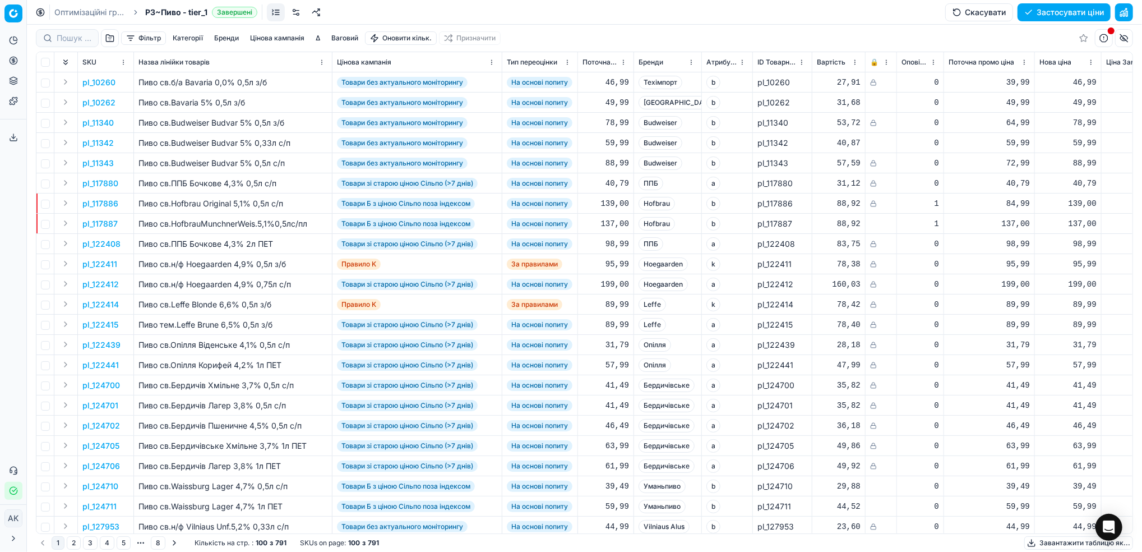
click at [1127, 12] on button "button" at bounding box center [1124, 12] width 18 height 18
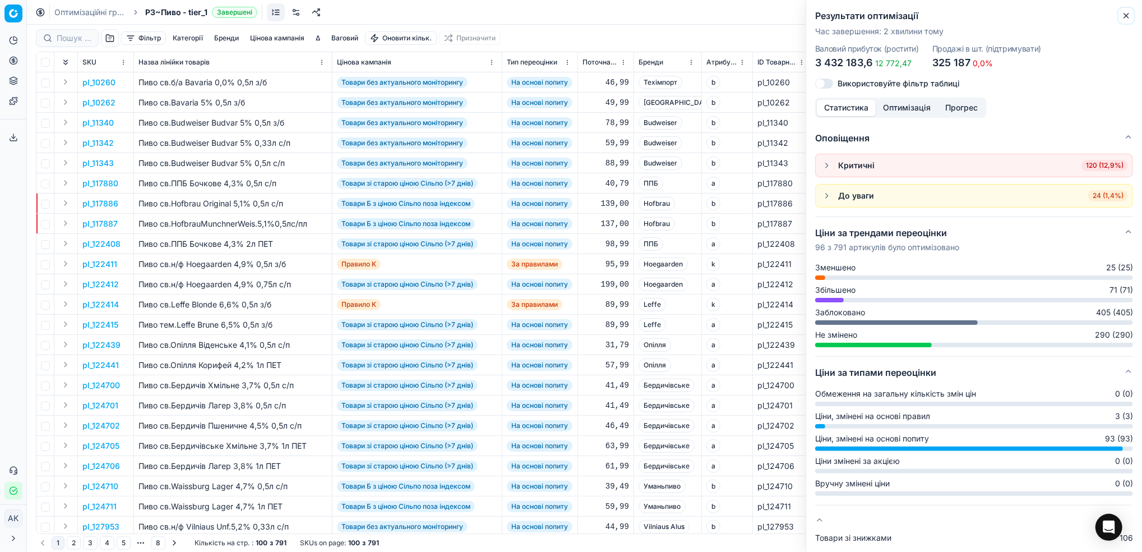
click at [1128, 15] on icon "button" at bounding box center [1126, 15] width 9 height 9
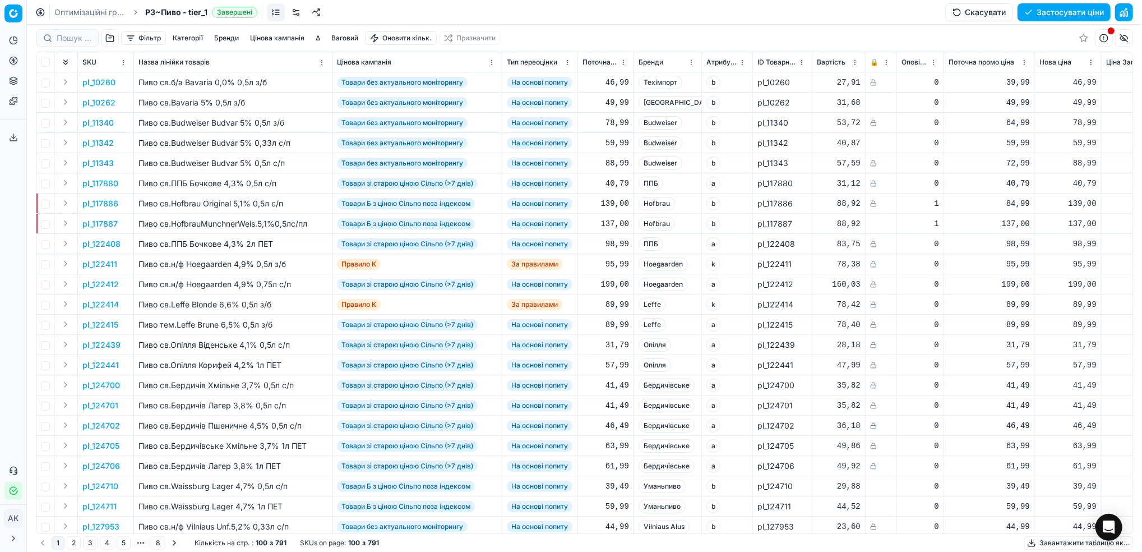
click at [68, 12] on link "Оптимізаційні групи" at bounding box center [90, 12] width 72 height 11
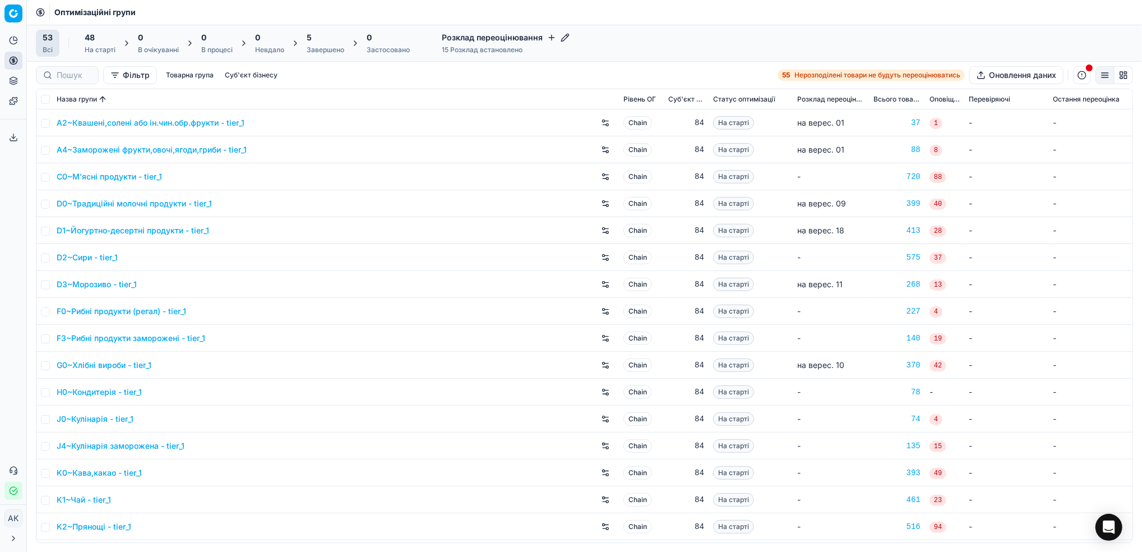
click at [327, 47] on div "Завершено" at bounding box center [326, 49] width 38 height 9
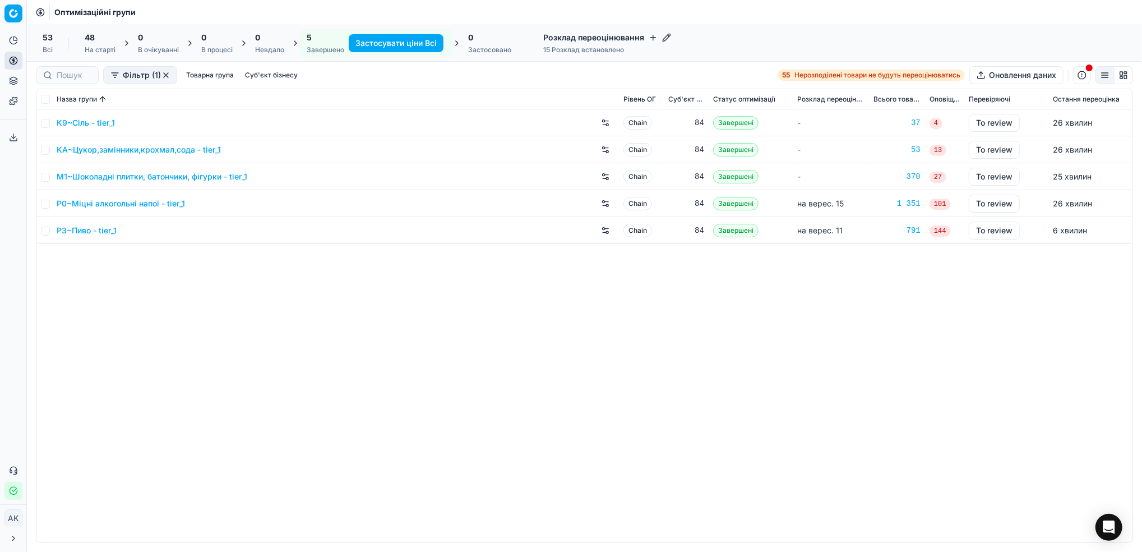
click at [77, 230] on link "P3~Пиво - tier_1" at bounding box center [87, 230] width 60 height 11
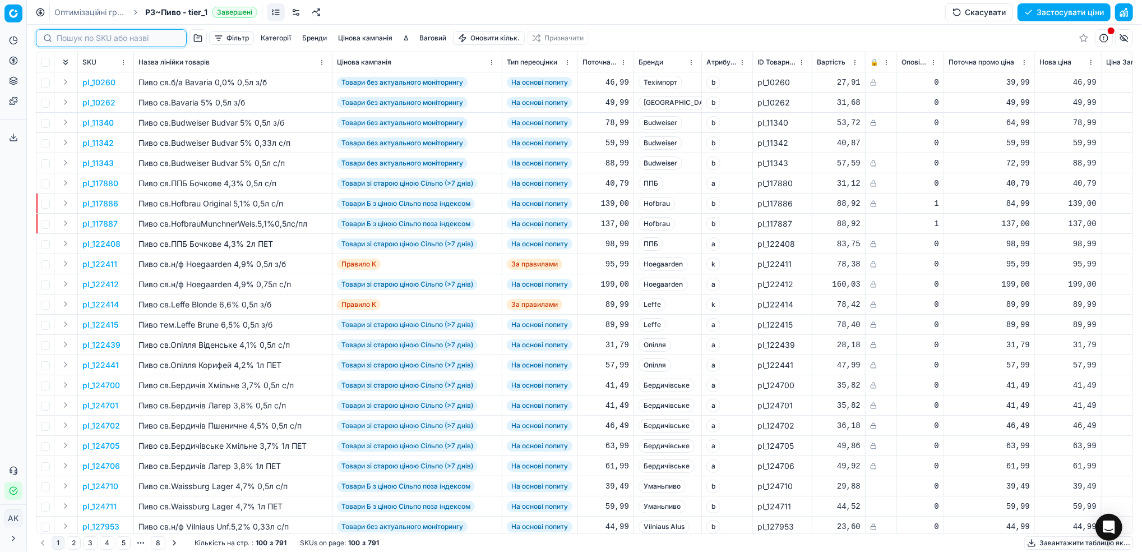
click at [71, 35] on input at bounding box center [118, 38] width 123 height 11
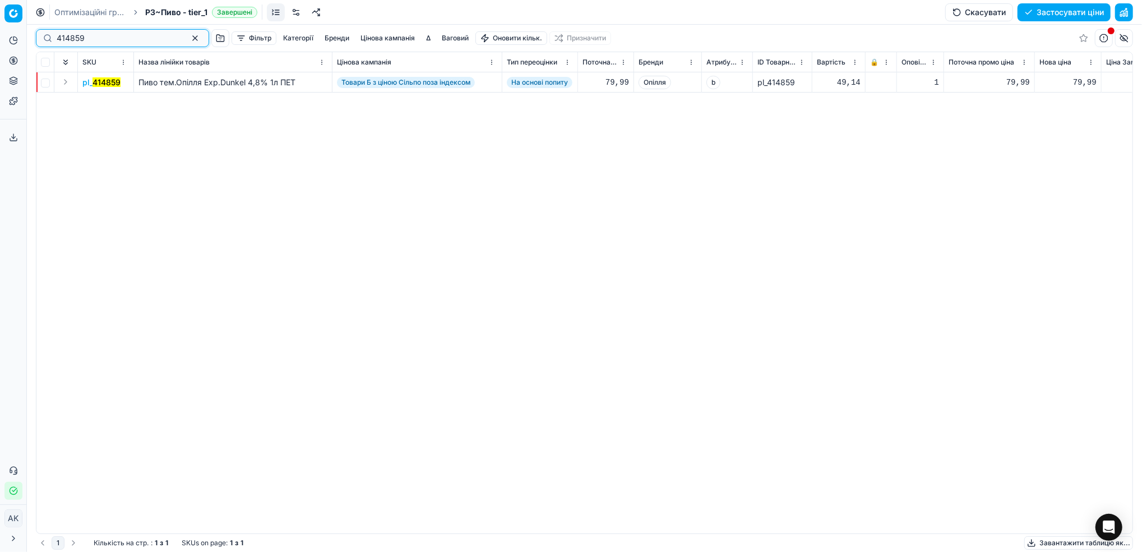
type input "414859"
click at [64, 81] on button "Expand" at bounding box center [65, 81] width 13 height 13
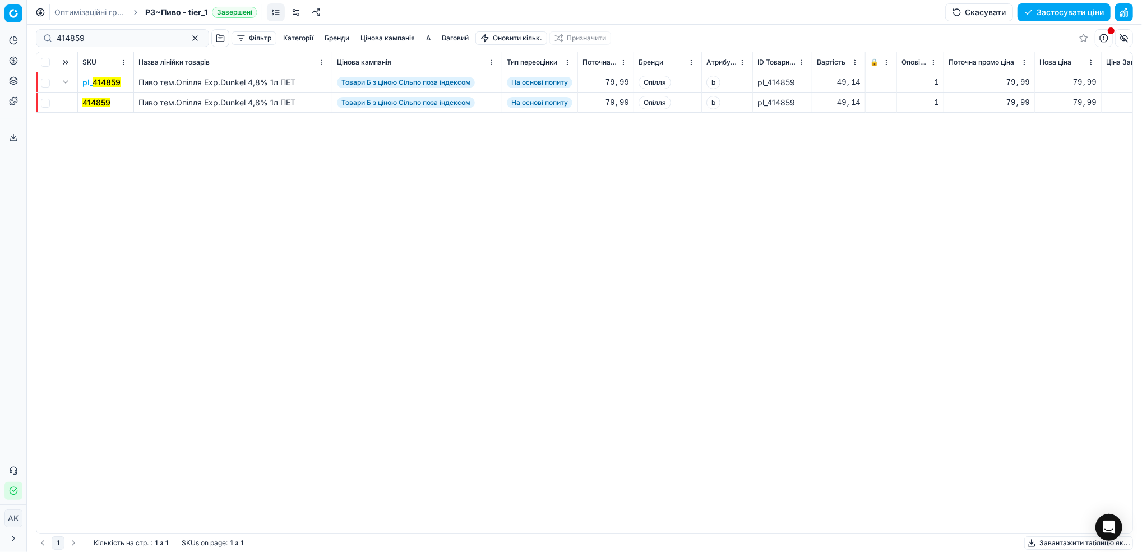
click at [192, 103] on div "Пиво тем.Опілля Exp.Dunkel 4,8% 1л ПЕТ" at bounding box center [232, 102] width 189 height 11
click at [189, 99] on div "Пиво тем.Опілля Exp.Dunkel 4,8% 1л ПЕТ" at bounding box center [232, 102] width 189 height 11
click at [173, 84] on div "Пиво тем.Опілля Exp.Dunkel 4,8% 1л ПЕТ" at bounding box center [232, 82] width 189 height 11
click at [95, 82] on mark "414859" at bounding box center [107, 82] width 28 height 10
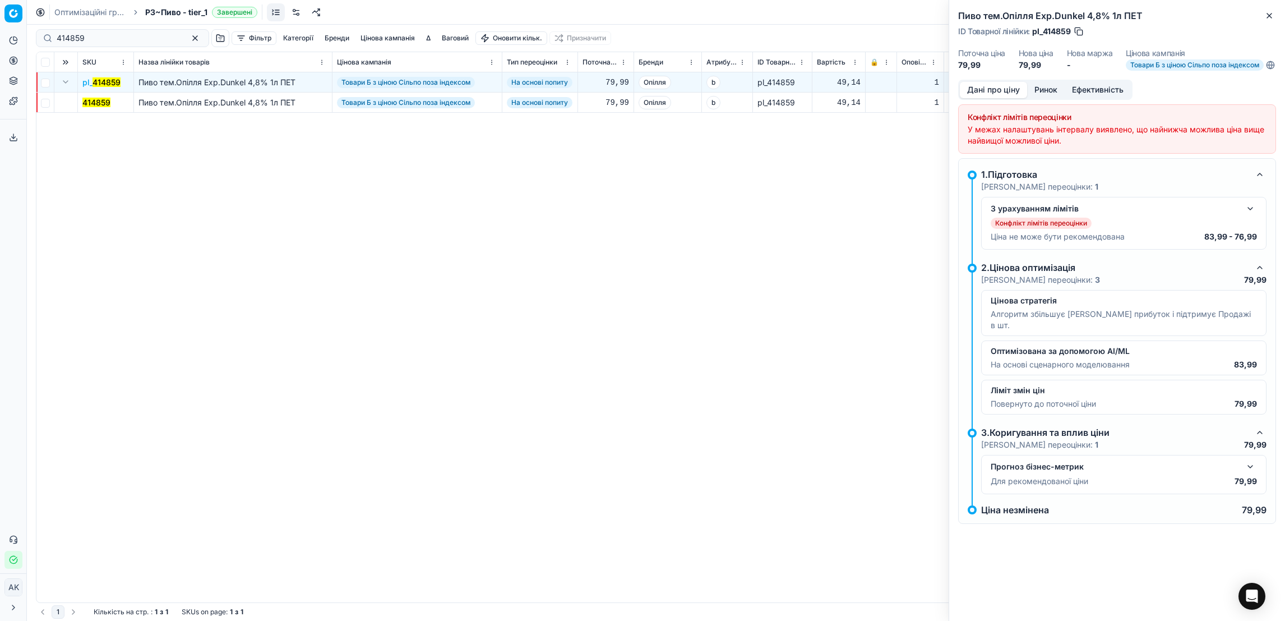
click at [1142, 215] on button "button" at bounding box center [1250, 208] width 13 height 13
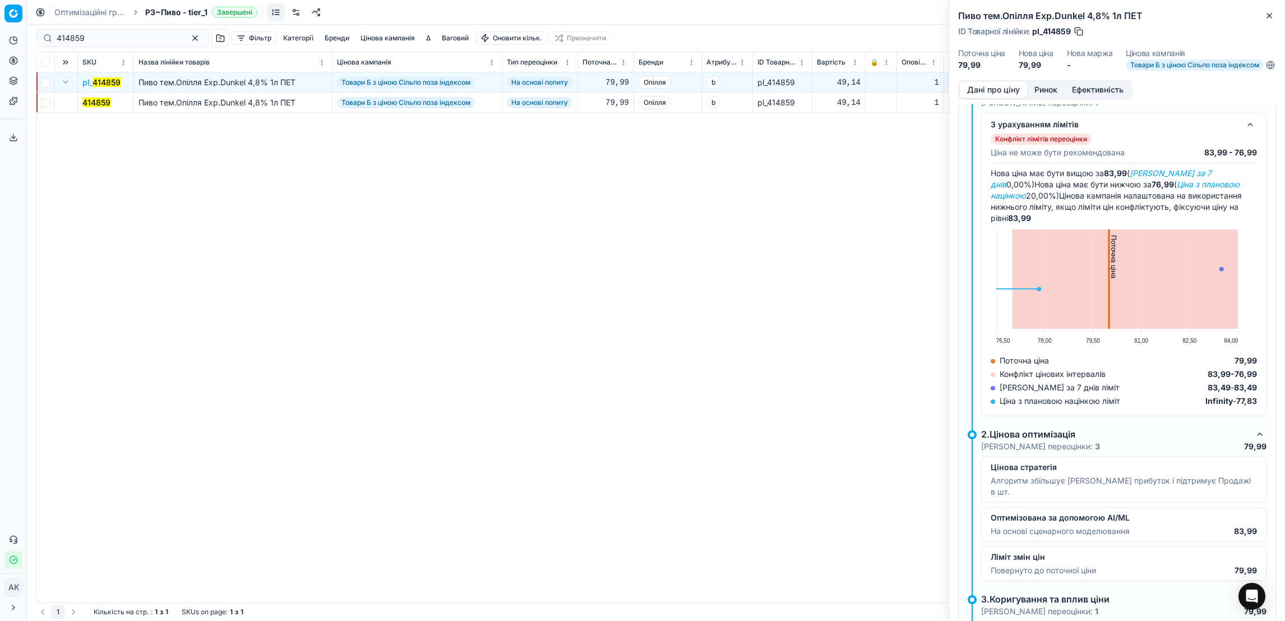
scroll to position [168, 0]
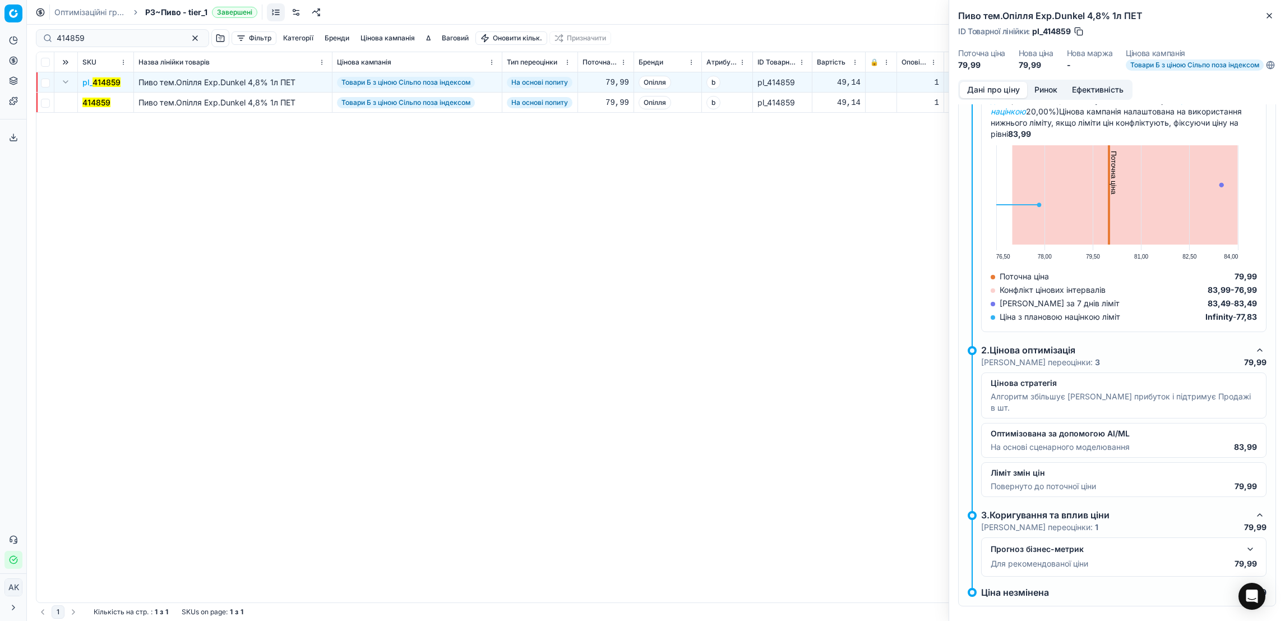
click at [1142, 68] on span "Товари Б з ціною Сільпо поза індексом" at bounding box center [1195, 64] width 138 height 11
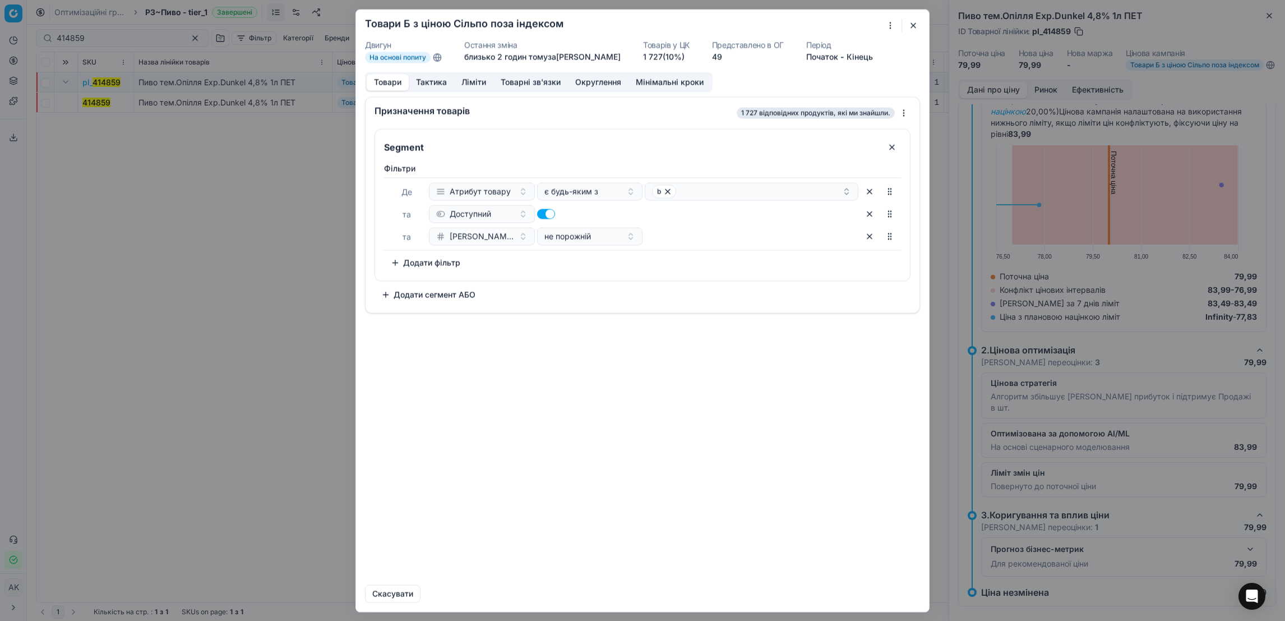
click at [465, 82] on button "Ліміти" at bounding box center [473, 82] width 39 height 16
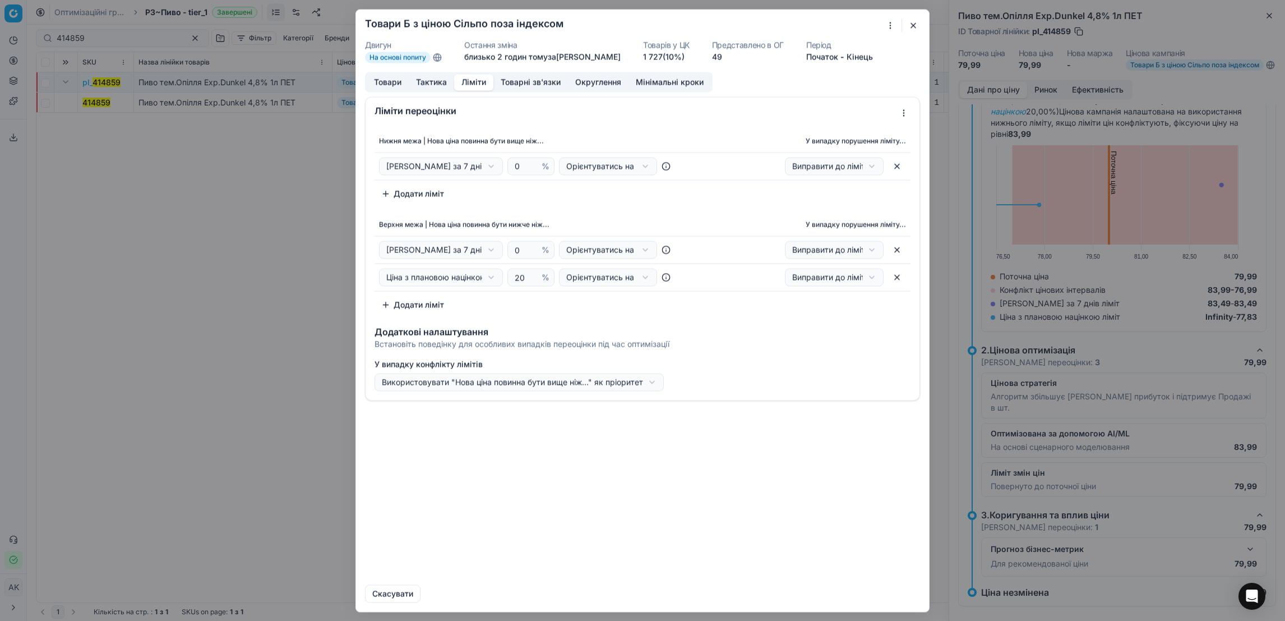
click at [722, 60] on button "49" at bounding box center [717, 56] width 10 height 11
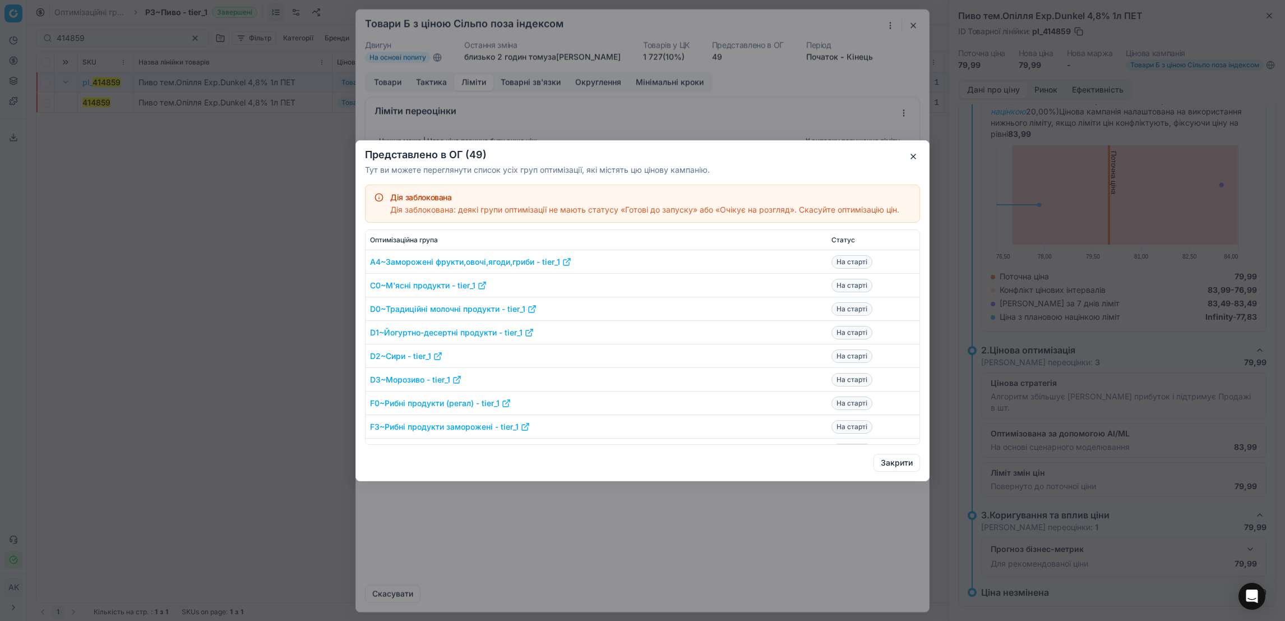
click at [914, 157] on button "button" at bounding box center [913, 156] width 13 height 13
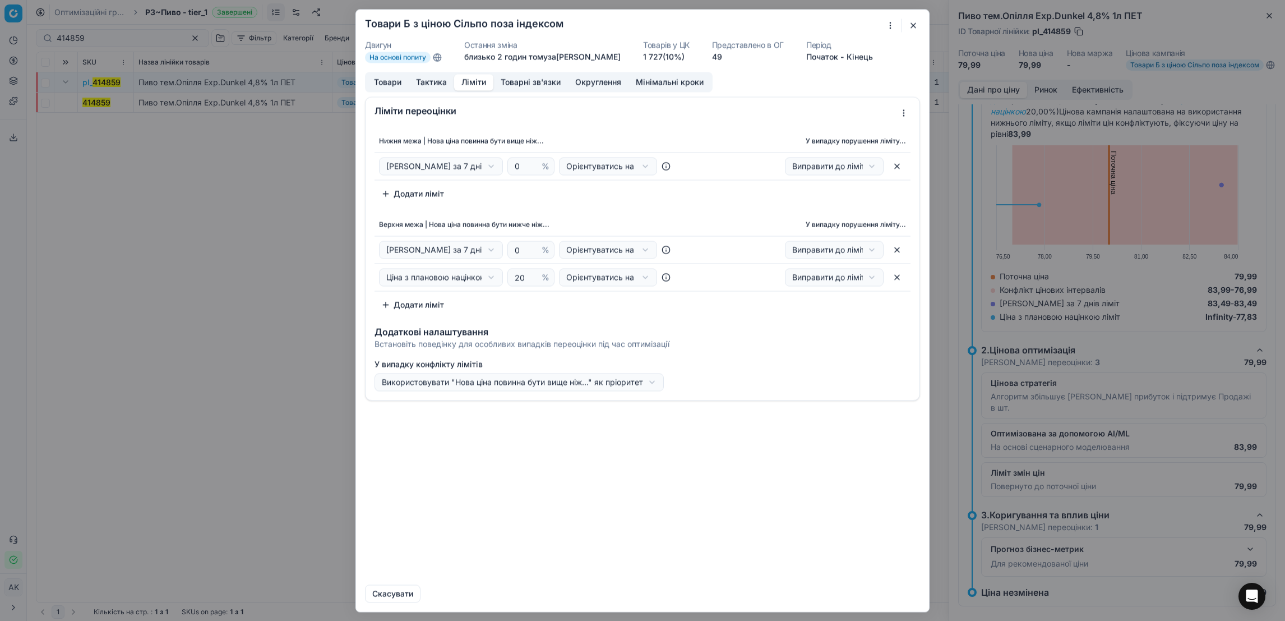
click at [914, 24] on button "button" at bounding box center [913, 25] width 13 height 13
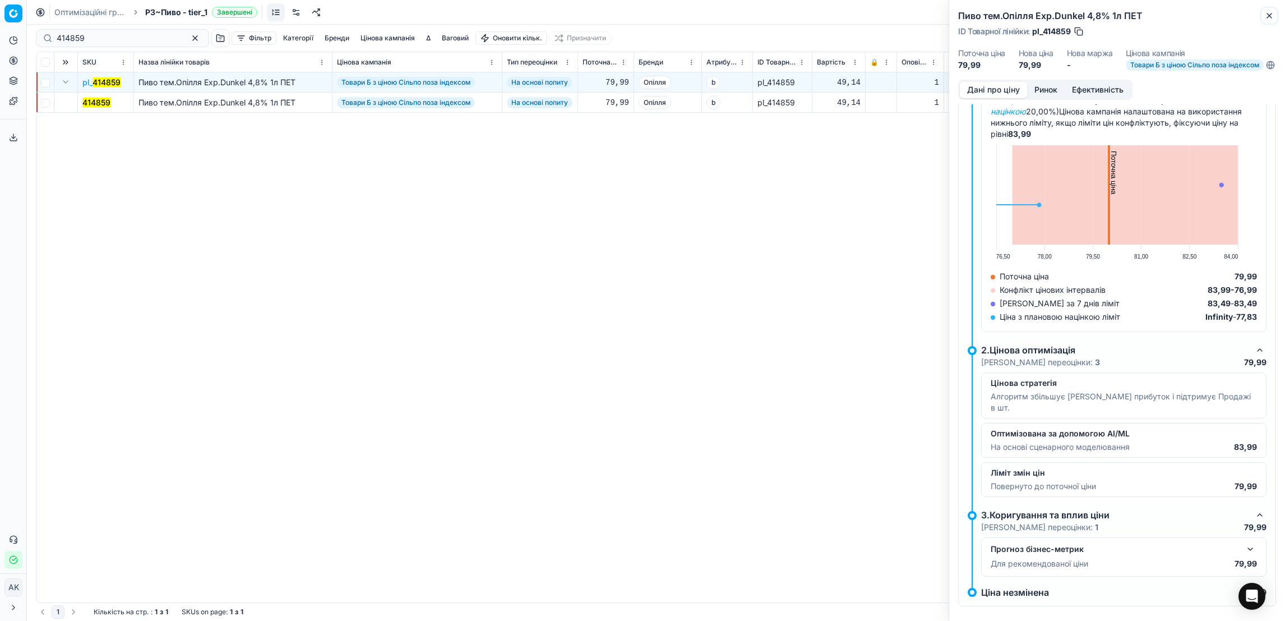
click at [1142, 13] on icon "button" at bounding box center [1269, 15] width 9 height 9
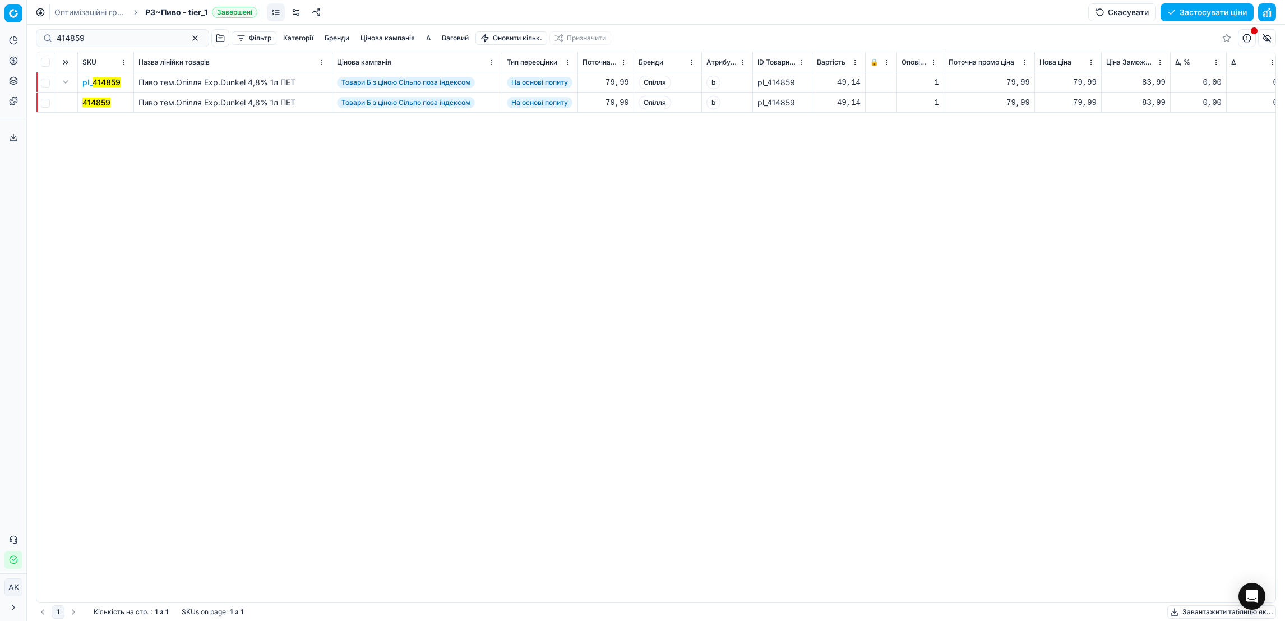
click at [104, 80] on mark "414859" at bounding box center [107, 82] width 28 height 10
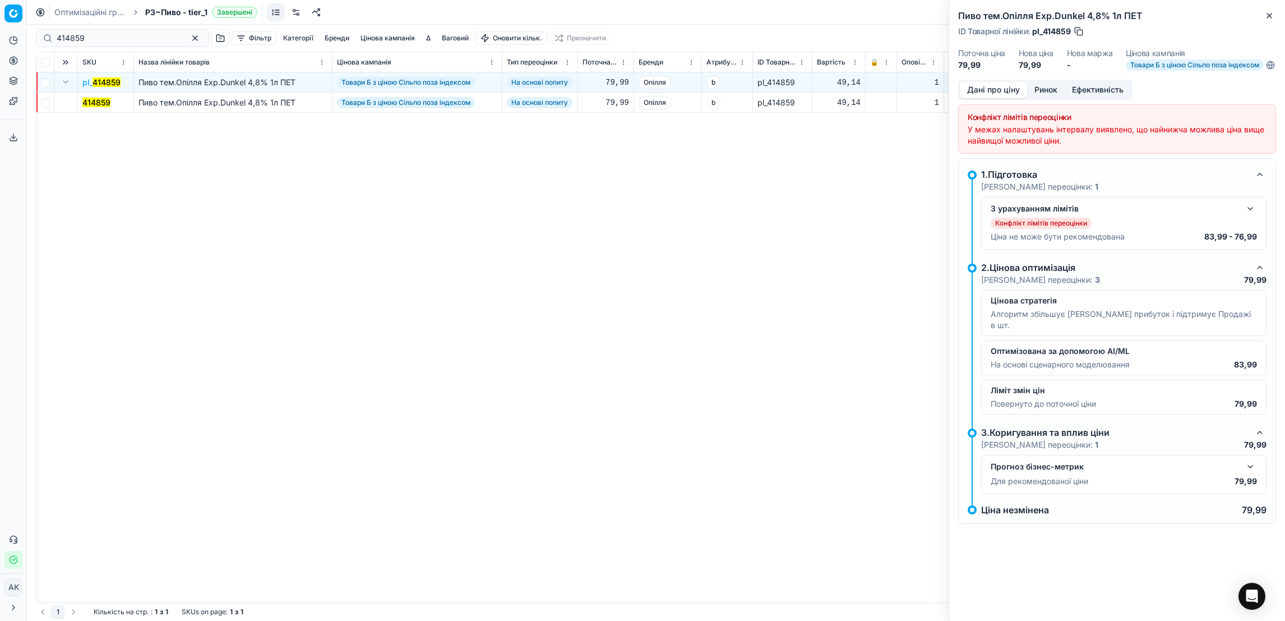
click at [1142, 215] on button "button" at bounding box center [1250, 208] width 13 height 13
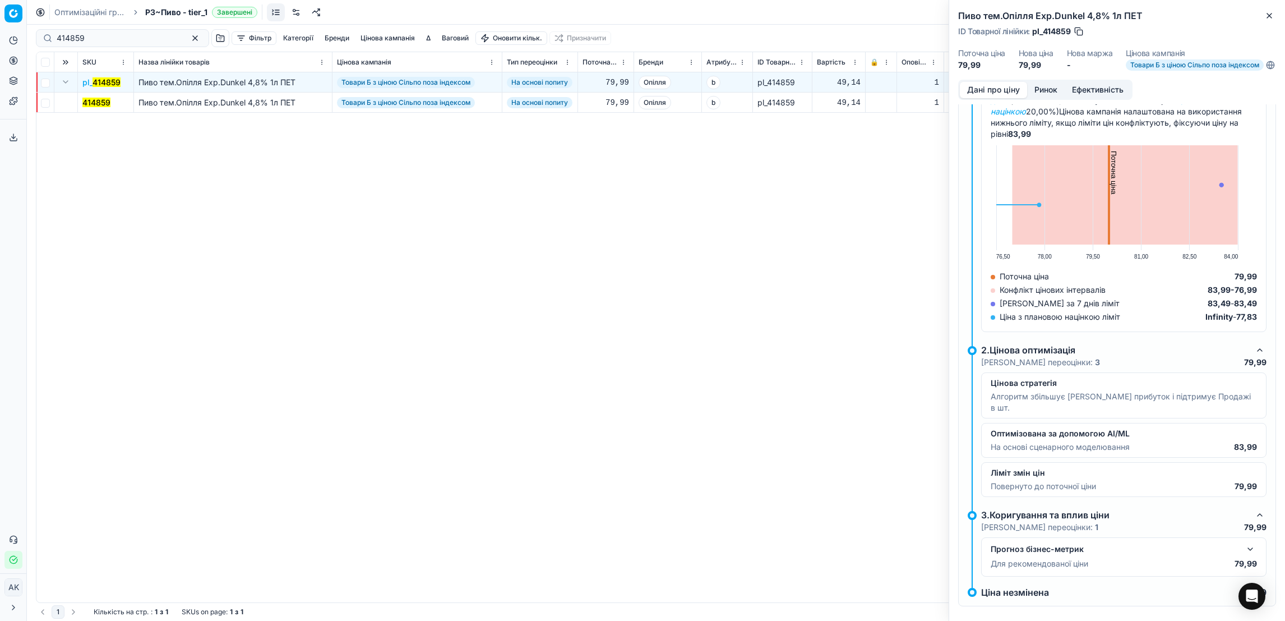
scroll to position [84, 0]
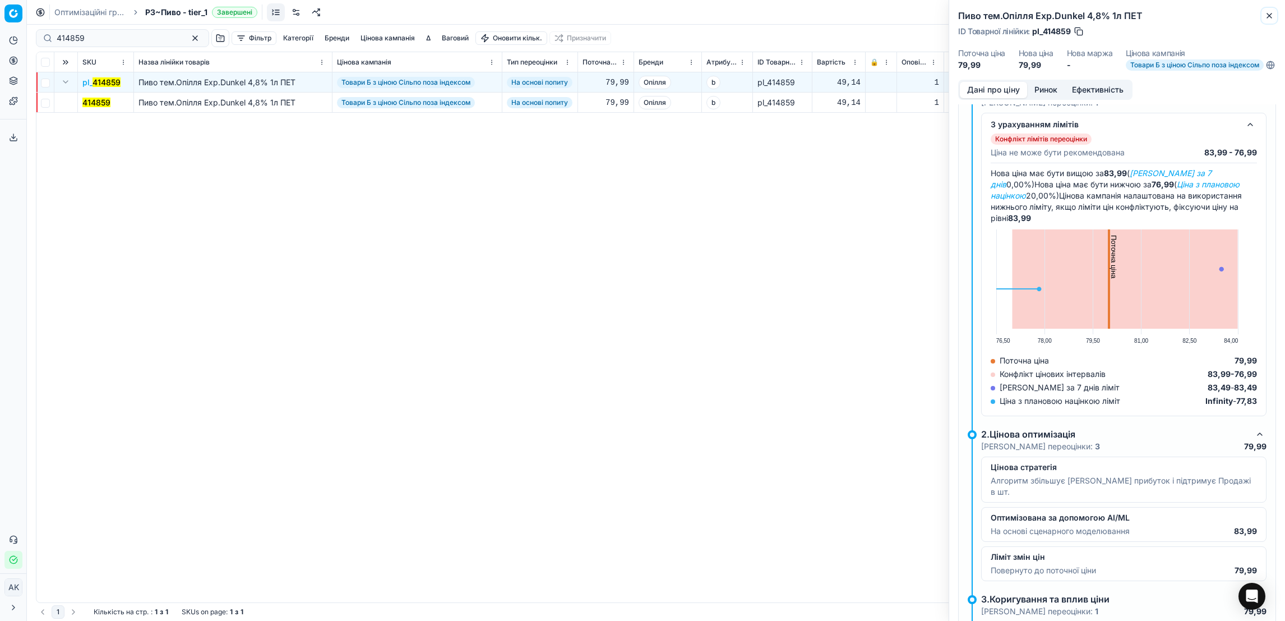
click at [1142, 21] on button "Close" at bounding box center [1269, 15] width 13 height 13
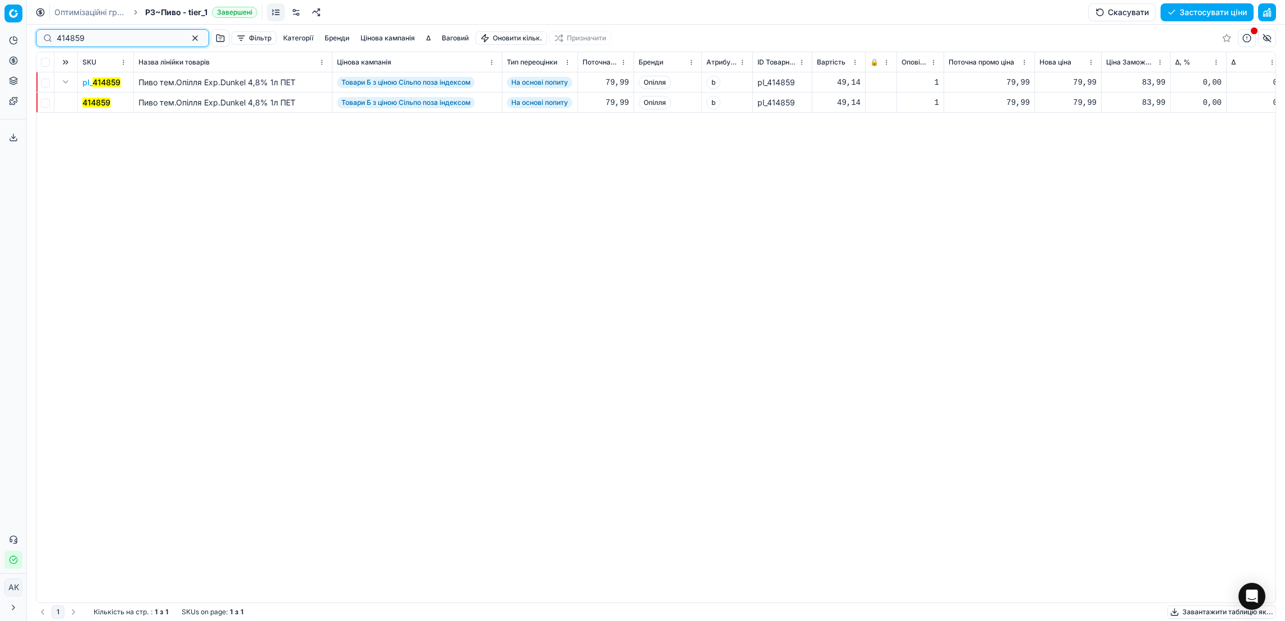
click at [188, 40] on button "button" at bounding box center [194, 37] width 13 height 13
click at [85, 9] on link "Оптимізаційні групи" at bounding box center [90, 12] width 72 height 11
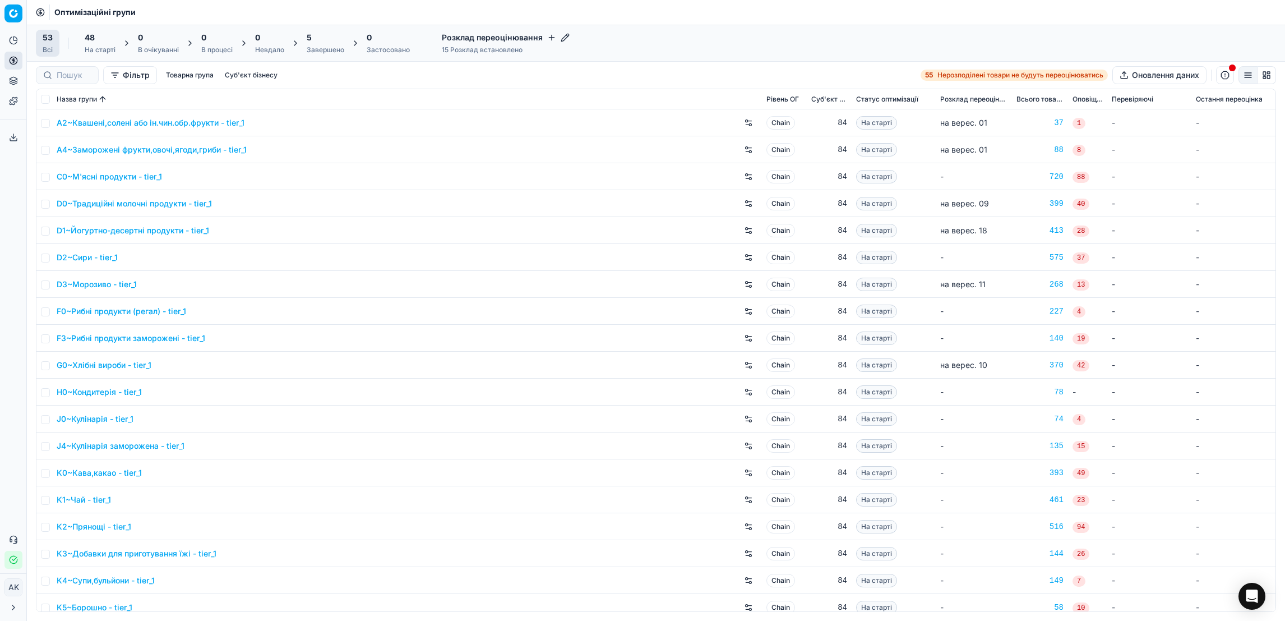
click at [313, 49] on div "Завершено" at bounding box center [326, 49] width 38 height 9
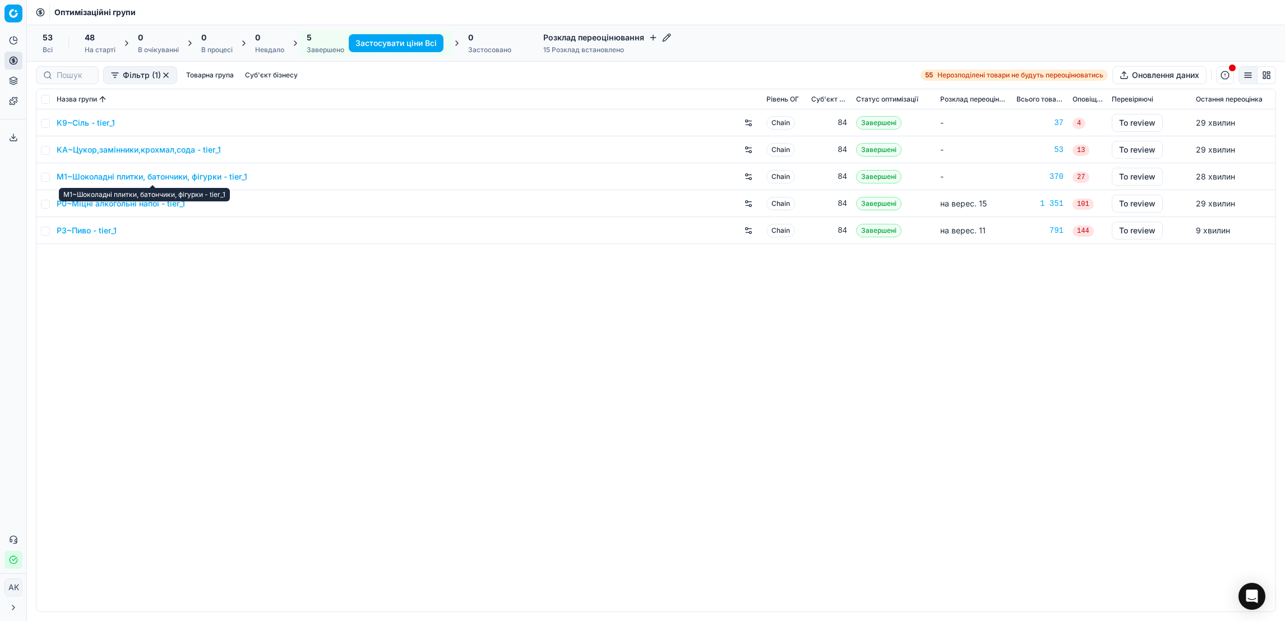
click at [127, 175] on link "M1~Шоколадні плитки, батончики, фігурки - tier_1" at bounding box center [152, 176] width 191 height 11
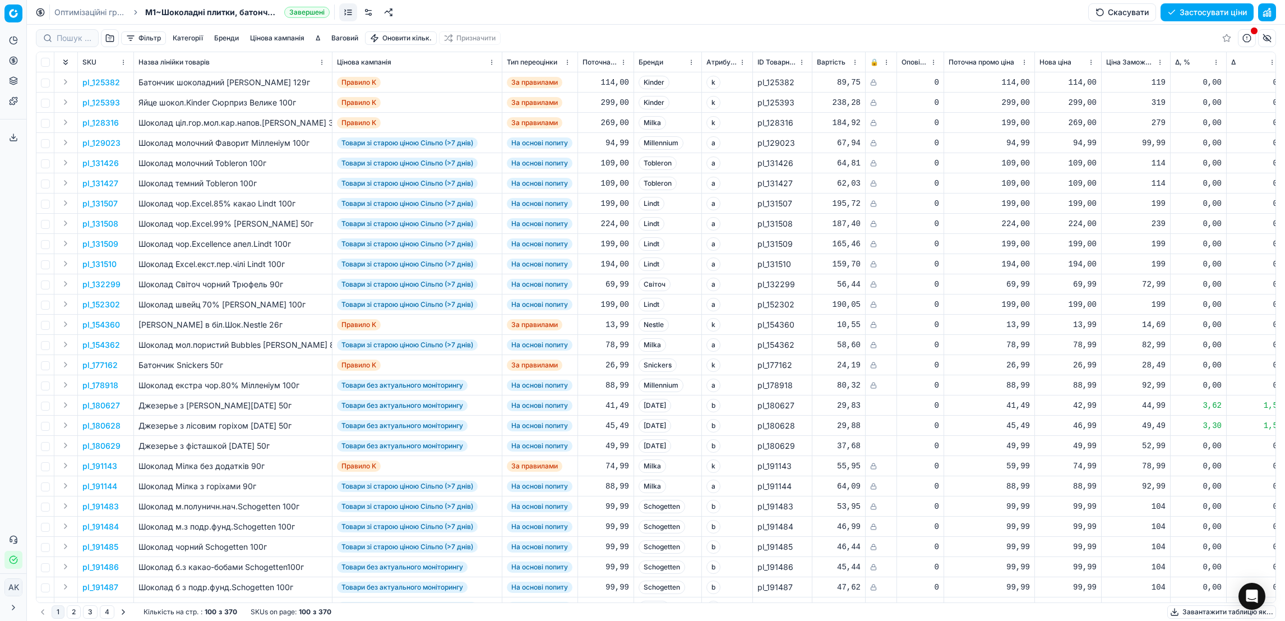
click at [280, 38] on button "Цінова кампанія" at bounding box center [277, 37] width 63 height 13
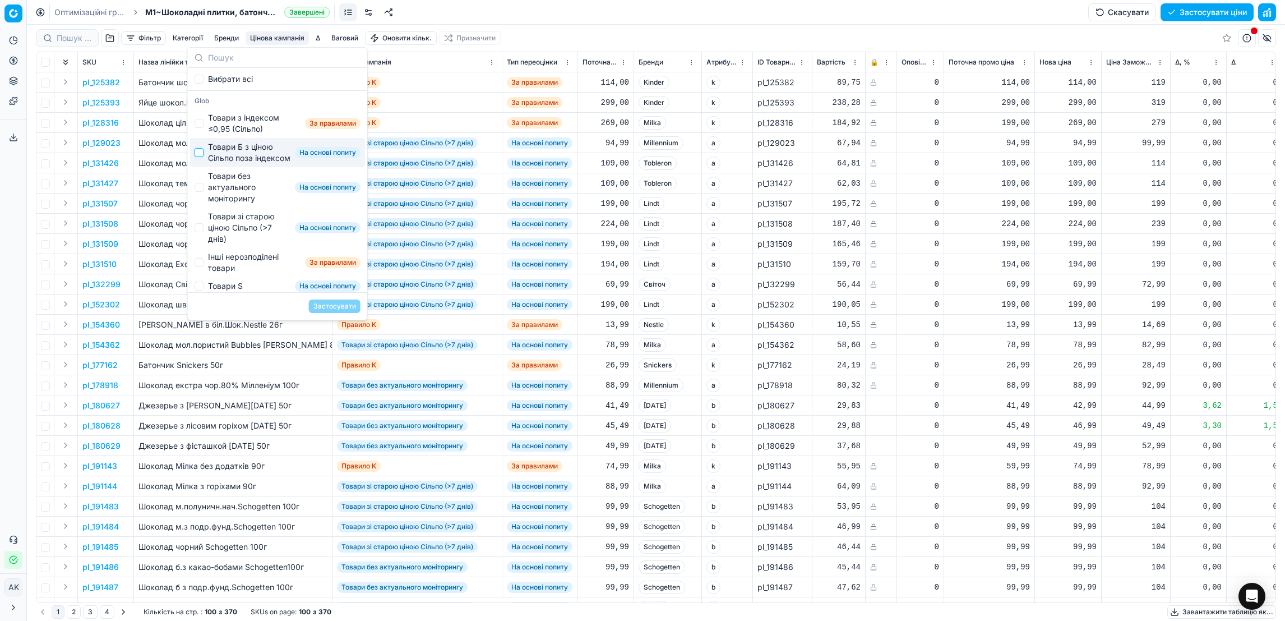
click at [195, 157] on input "Suggestions" at bounding box center [199, 152] width 9 height 9
checkbox input "true"
click at [344, 300] on button "Застосувати" at bounding box center [335, 305] width 52 height 13
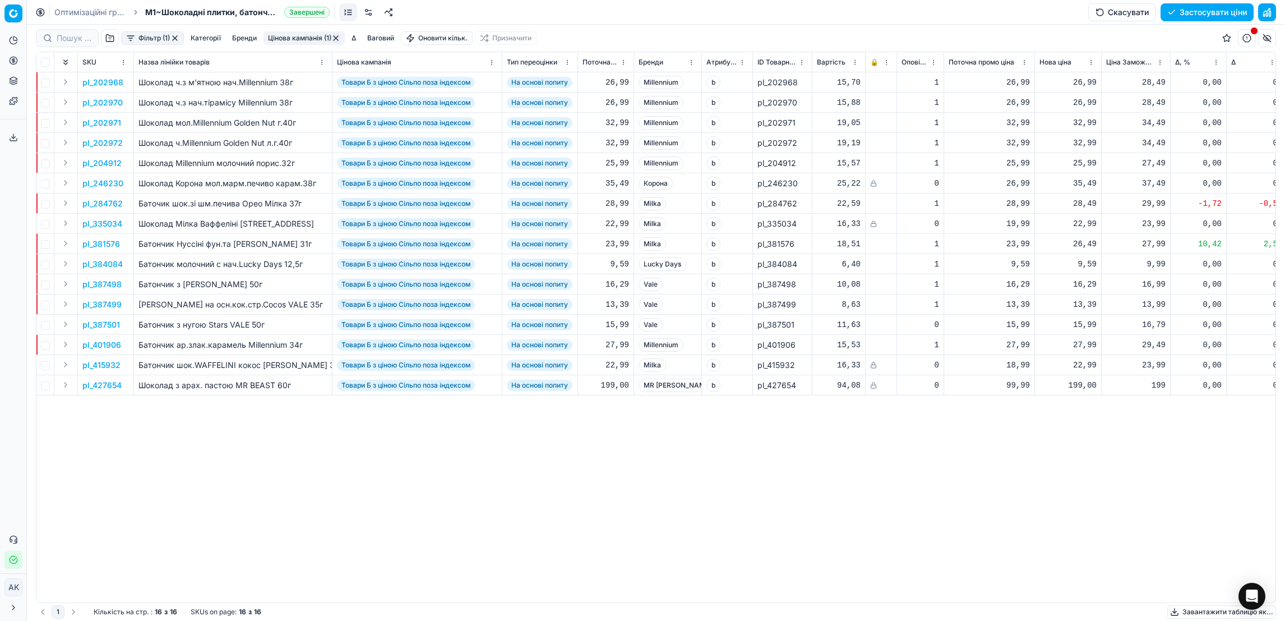
click at [1142, 67] on th "Δ, %" at bounding box center [1199, 62] width 56 height 20
click at [1142, 64] on html "Pricing platform Аналітика Цінова оптимізація Асортимент продукції Шаблони Серв…" at bounding box center [642, 310] width 1285 height 621
click at [1142, 98] on div "Sort by Δ, % ascending" at bounding box center [1213, 99] width 101 height 11
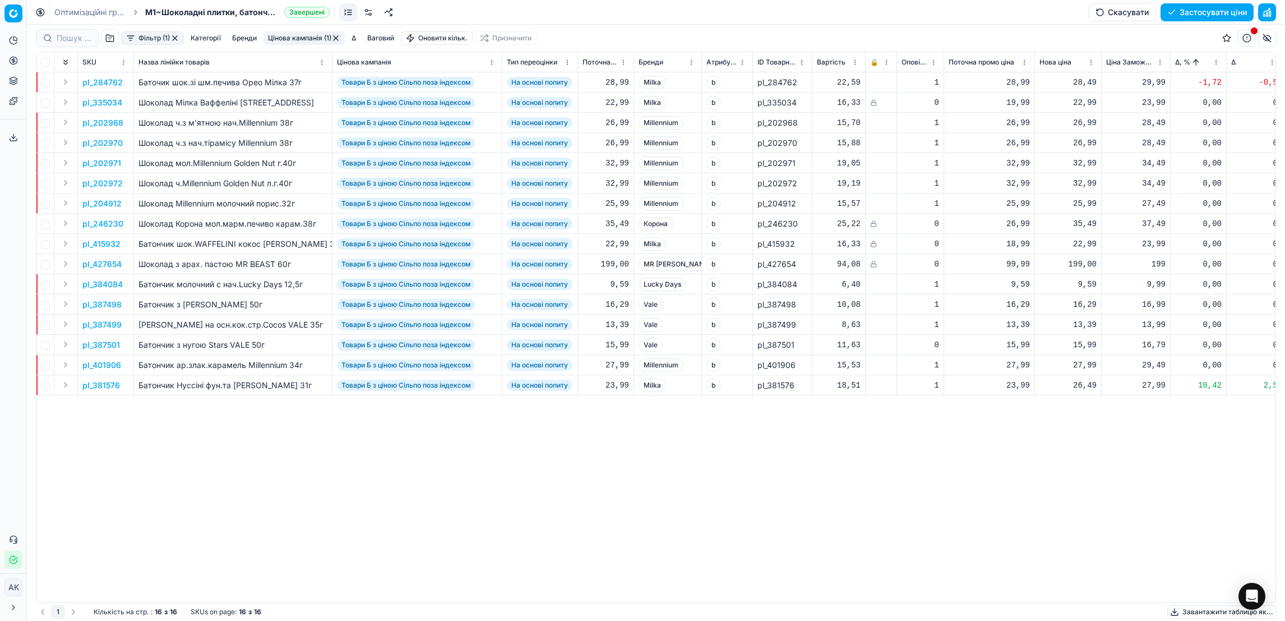
click at [87, 280] on p "pl_384084" at bounding box center [102, 284] width 40 height 11
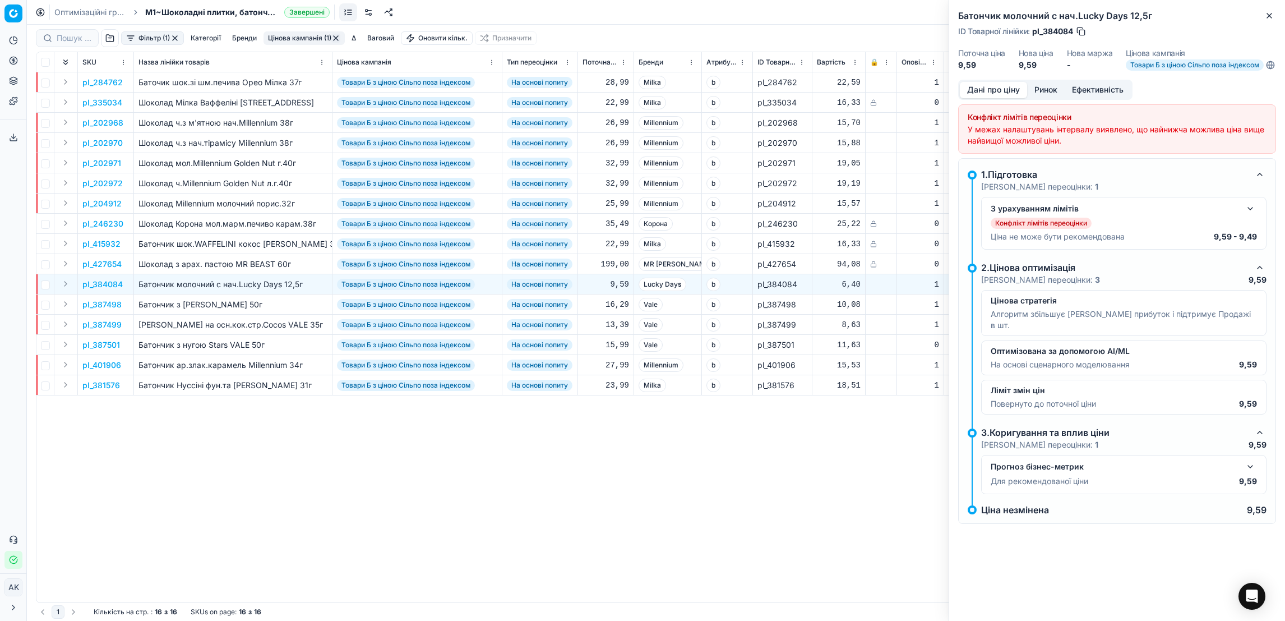
click at [1142, 211] on button "button" at bounding box center [1250, 208] width 13 height 13
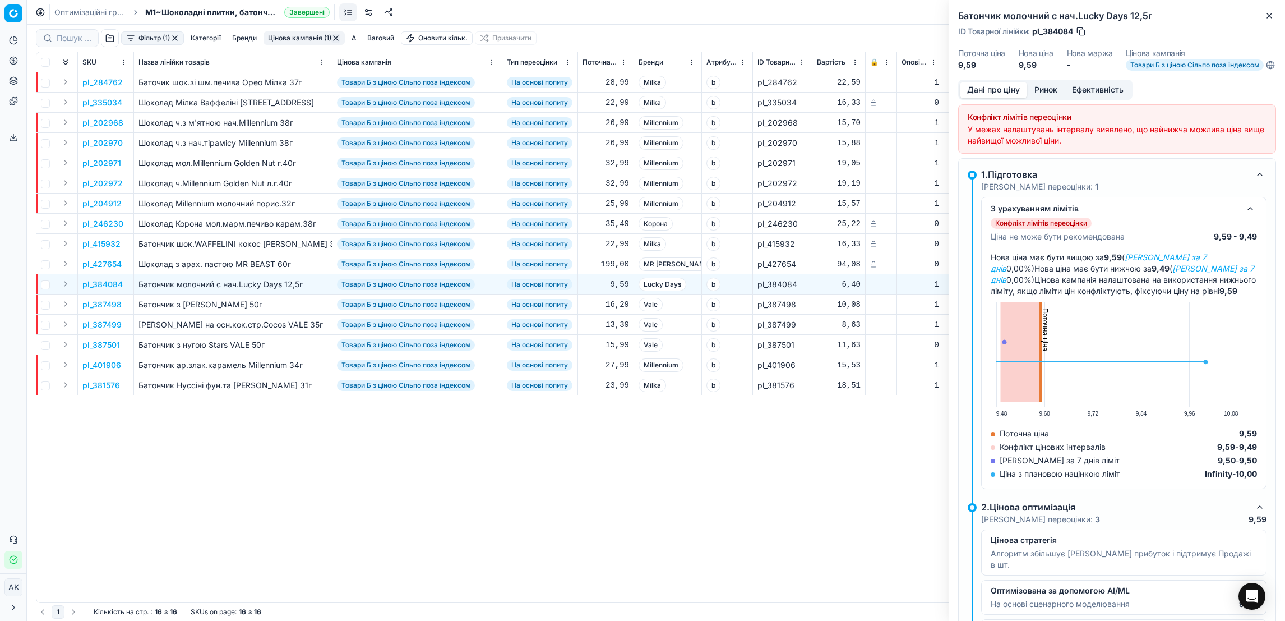
click at [1142, 22] on div "Батончик молочний с нач.Lucky Days 12,5г ID Товарної лінійки : pl_384084 Поточн…" at bounding box center [1117, 40] width 336 height 80
click at [1142, 11] on icon "button" at bounding box center [1269, 15] width 9 height 9
